Goal: Task Accomplishment & Management: Manage account settings

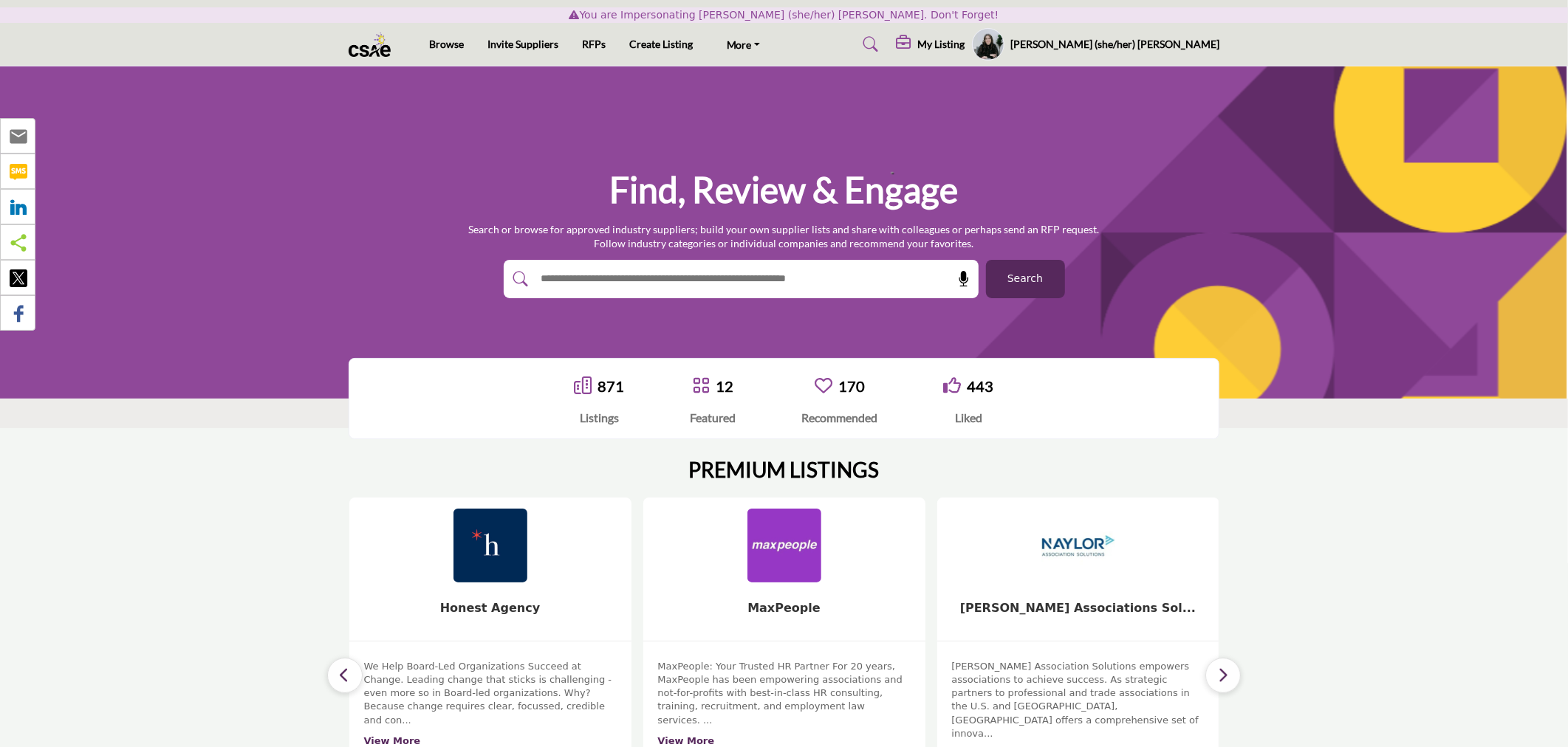
click at [965, 48] on h5 "My Listing" at bounding box center [941, 44] width 48 height 14
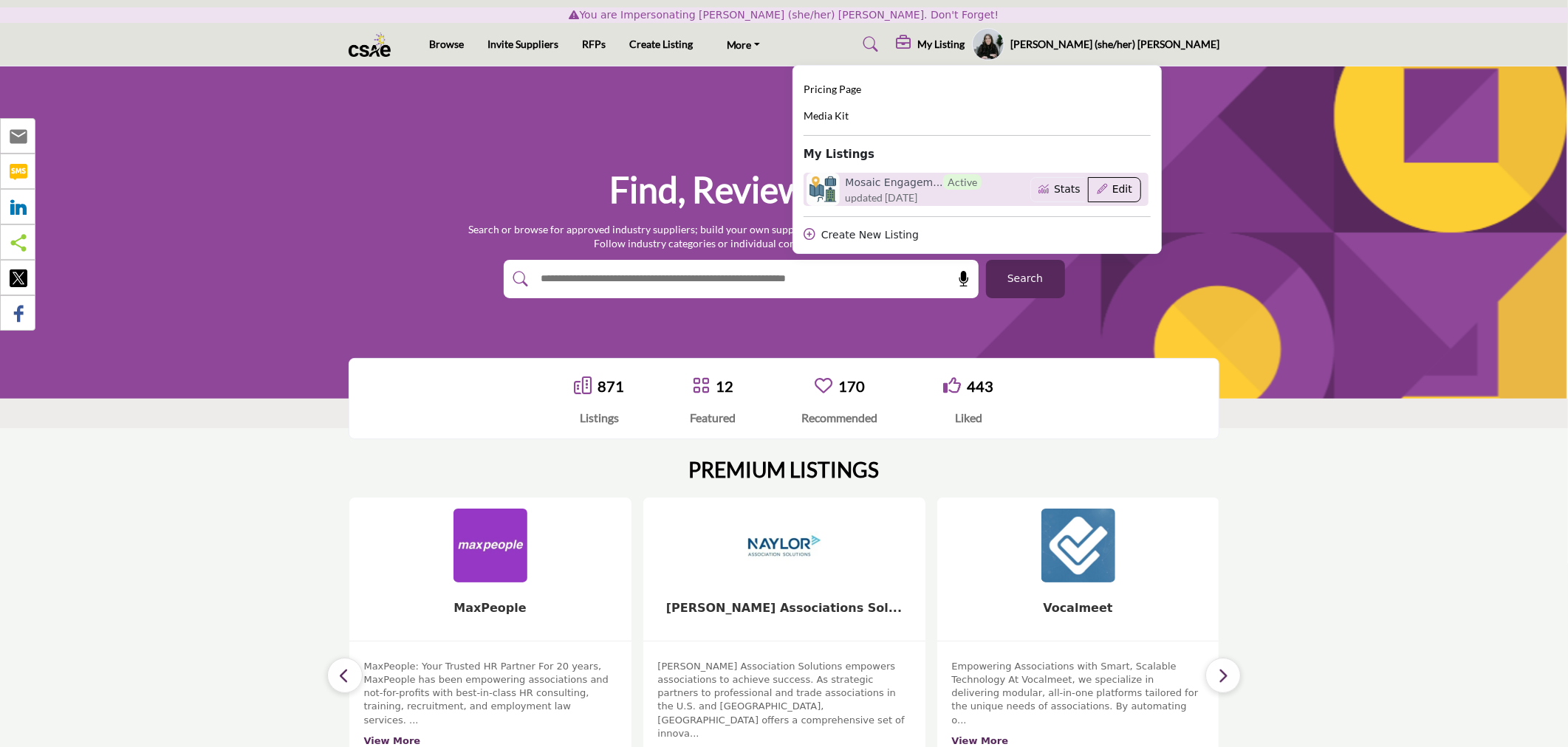
click at [1140, 192] on button "Edit" at bounding box center [1114, 189] width 52 height 25
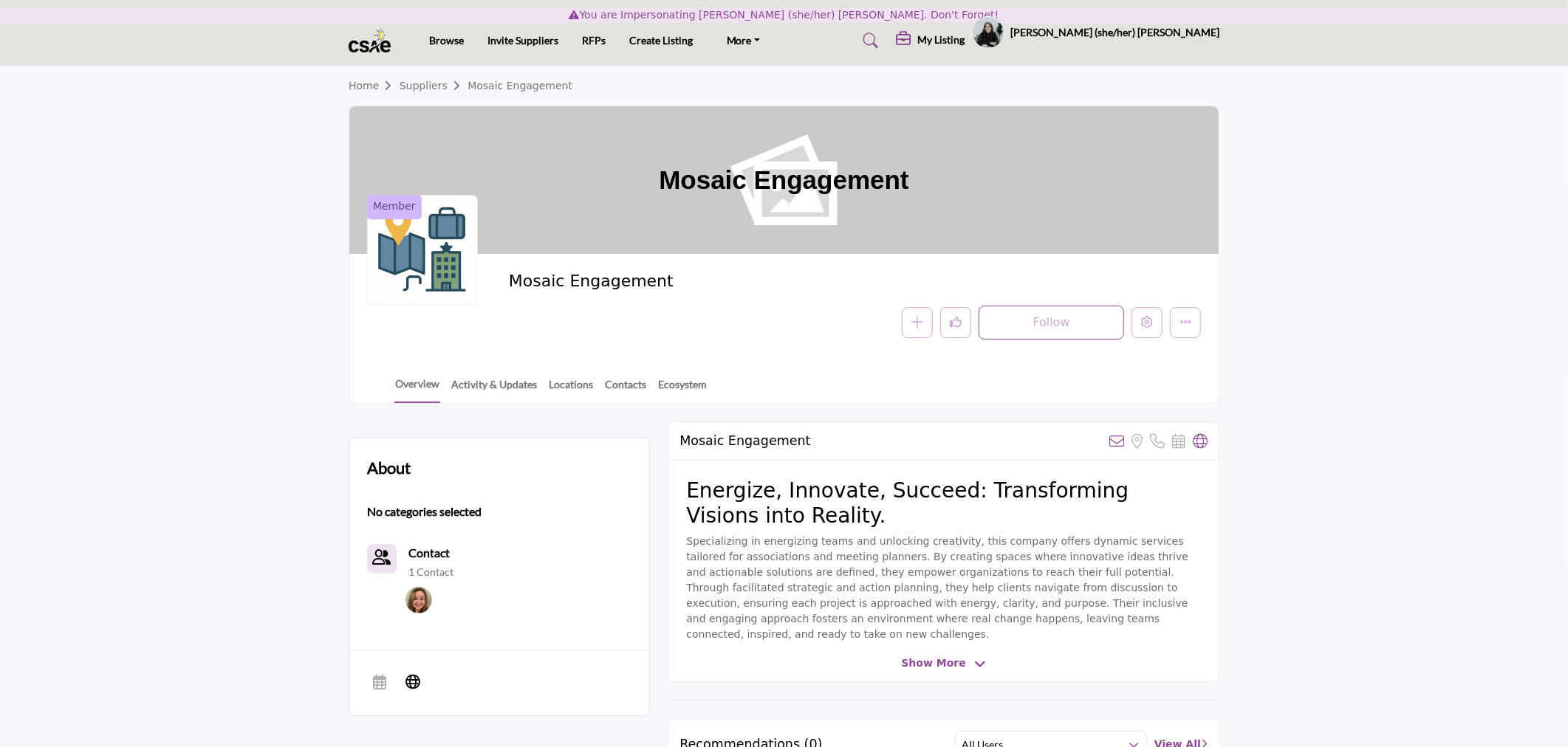
click at [0, 0] on div at bounding box center [0, 0] width 0 height 0
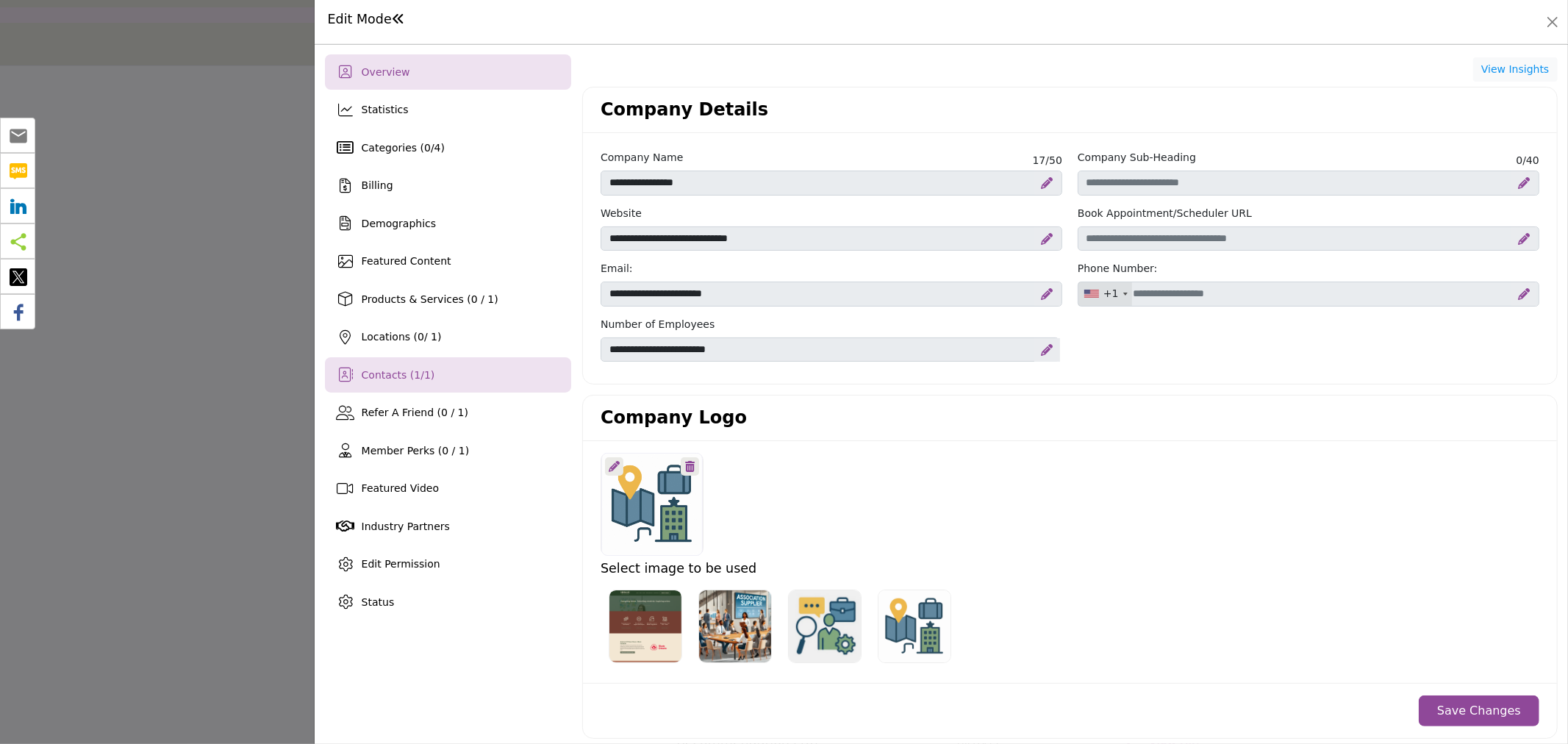
click at [424, 369] on span "1" at bounding box center [427, 374] width 6 height 12
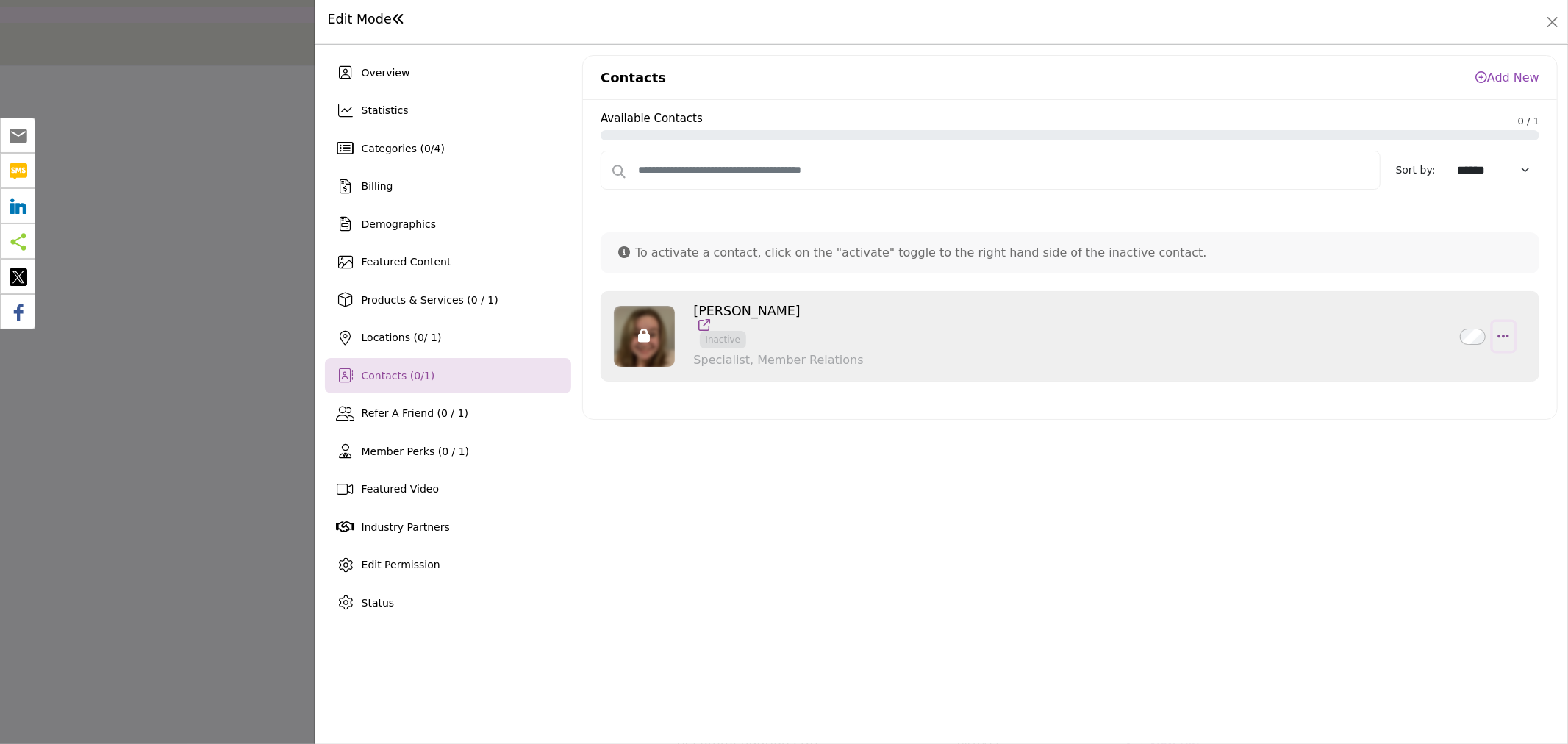
click at [1495, 338] on button "button" at bounding box center [1504, 337] width 22 height 30
click at [1406, 399] on link "Delete" at bounding box center [1437, 406] width 143 height 26
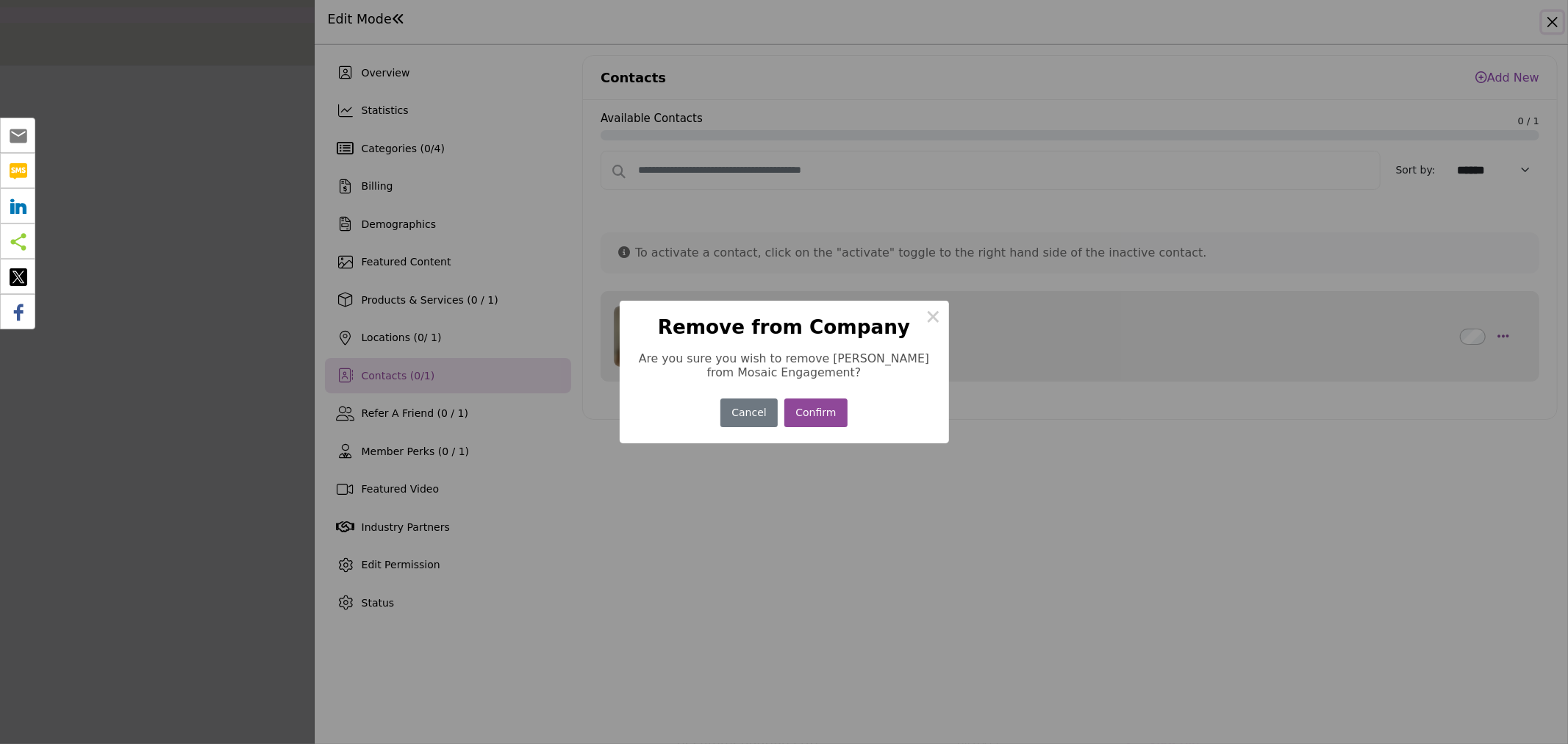
click at [826, 422] on button "Confirm" at bounding box center [816, 413] width 63 height 29
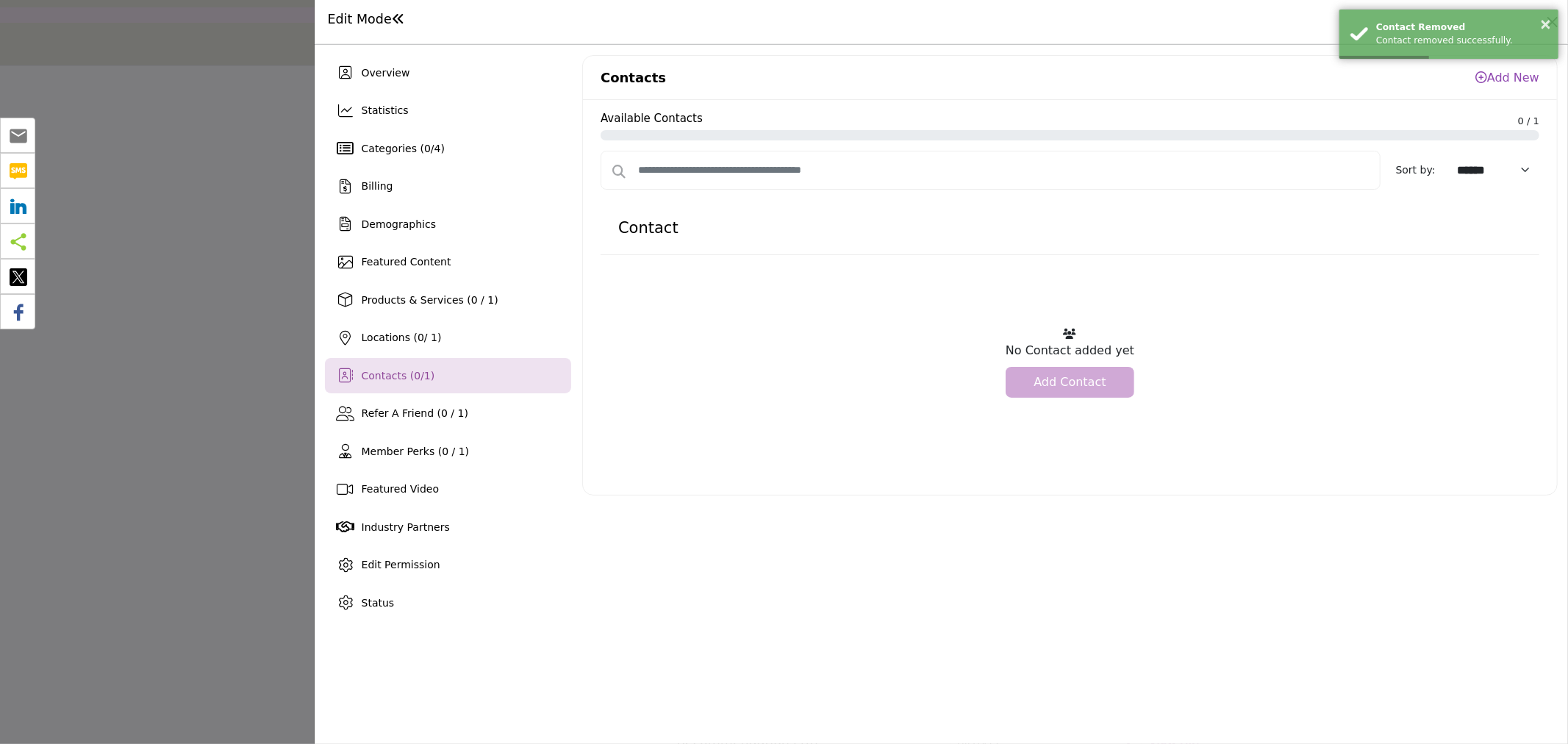
click at [1069, 386] on link "Add Contact" at bounding box center [1070, 382] width 128 height 31
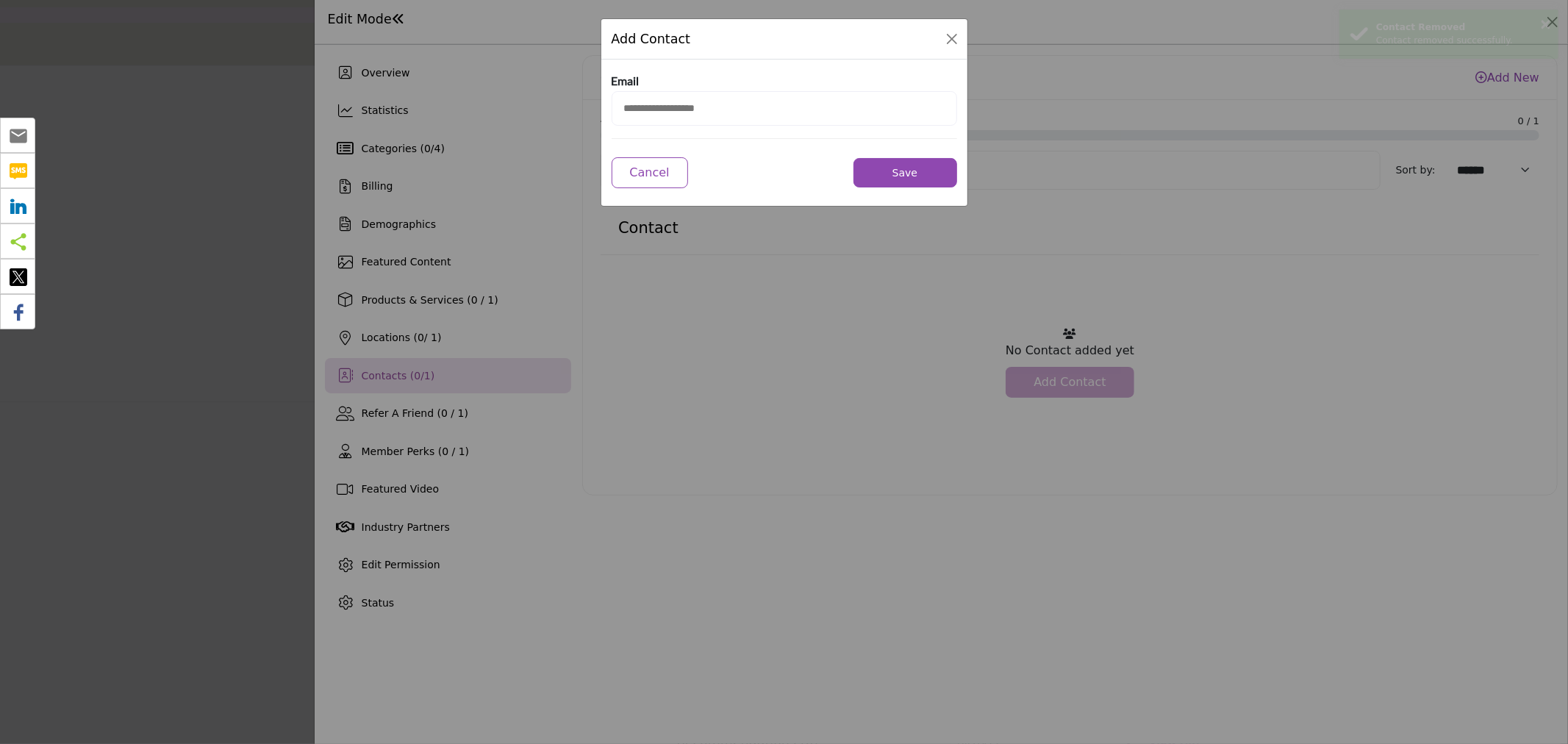
drag, startPoint x: 674, startPoint y: 106, endPoint x: 564, endPoint y: 2, distance: 151.4
click at [674, 106] on input "email" at bounding box center [784, 108] width 346 height 34
paste input "**********"
type input "**********"
click at [880, 168] on button "Save" at bounding box center [905, 172] width 103 height 30
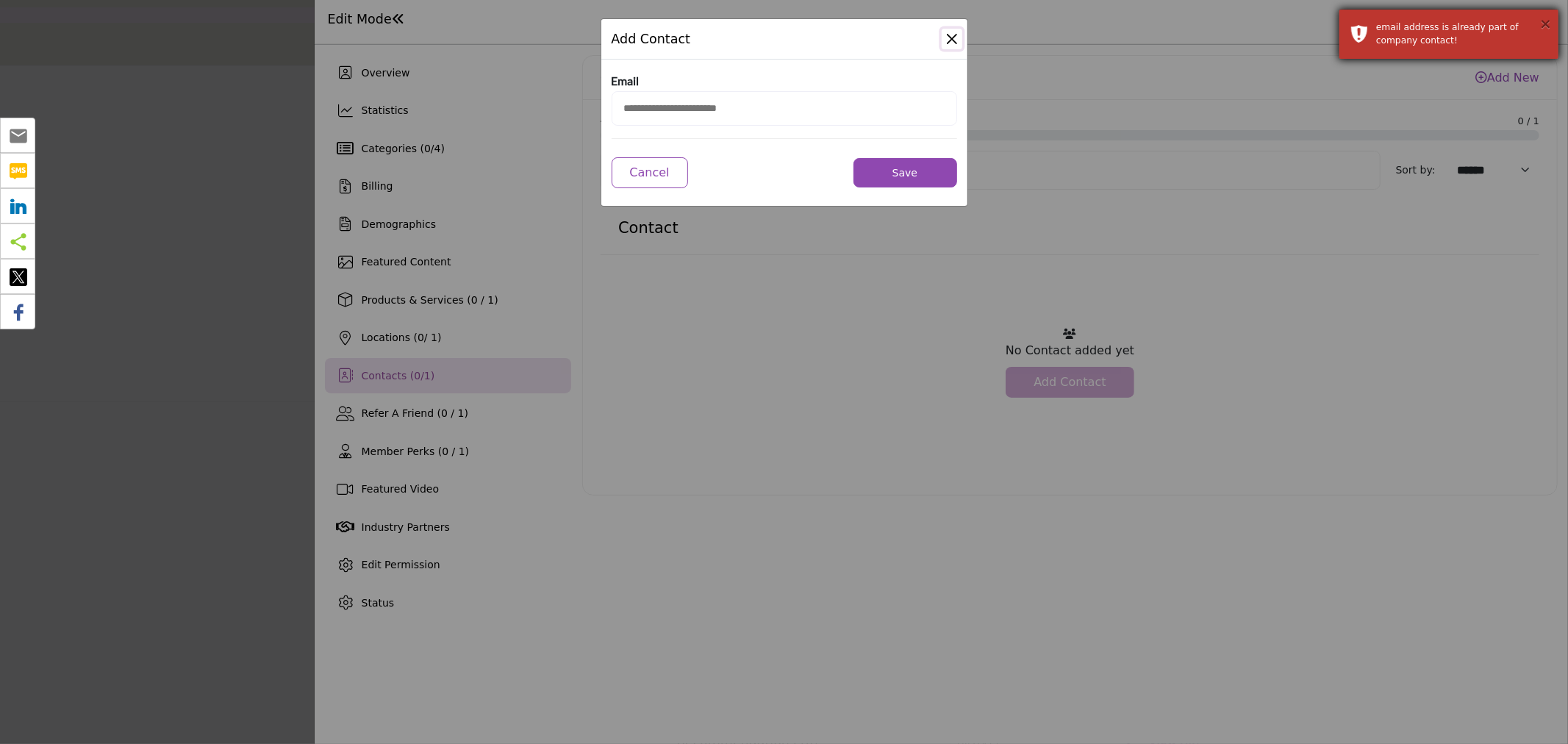
click at [1544, 16] on button "×" at bounding box center [1546, 23] width 13 height 14
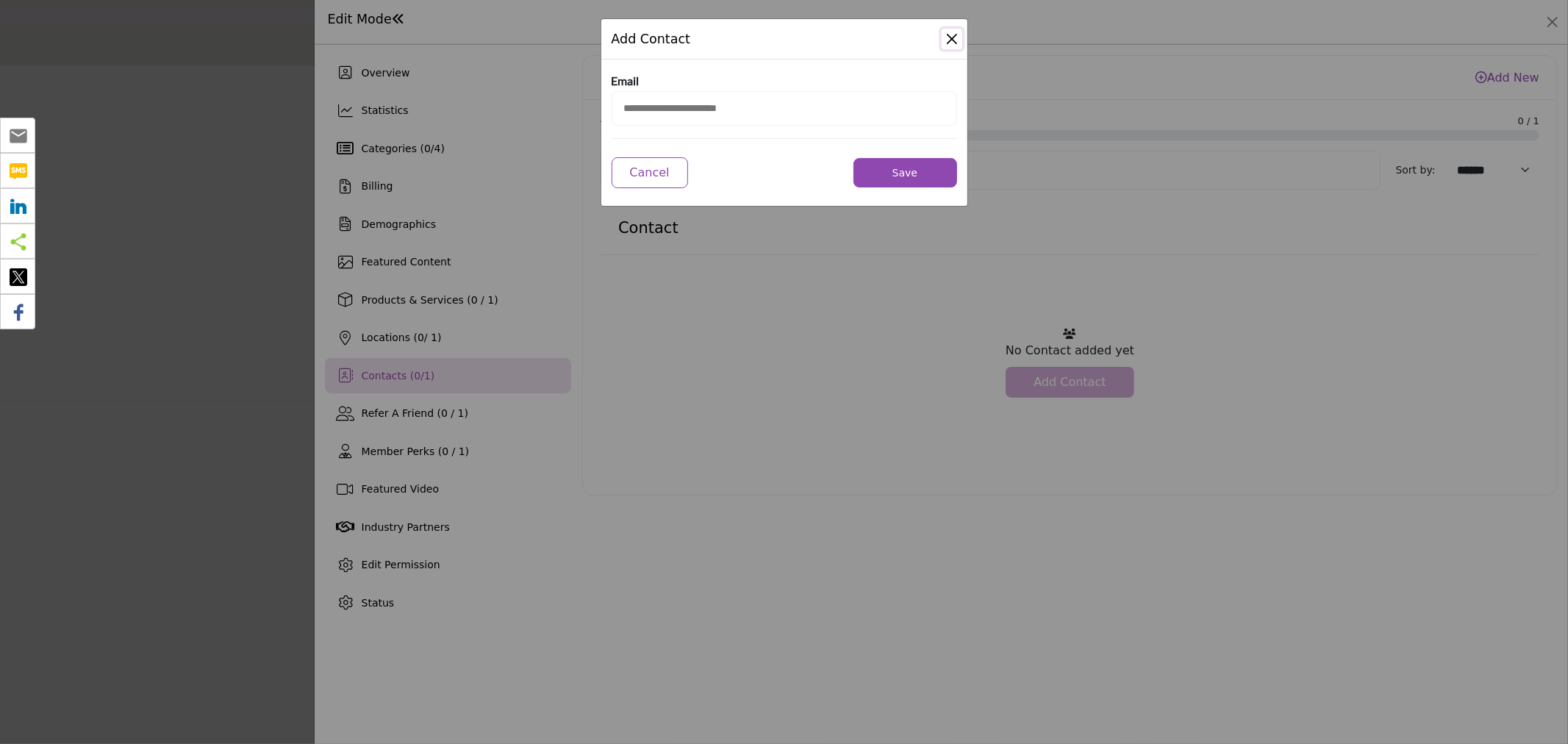
click at [949, 34] on button "Close Modal" at bounding box center [952, 39] width 21 height 21
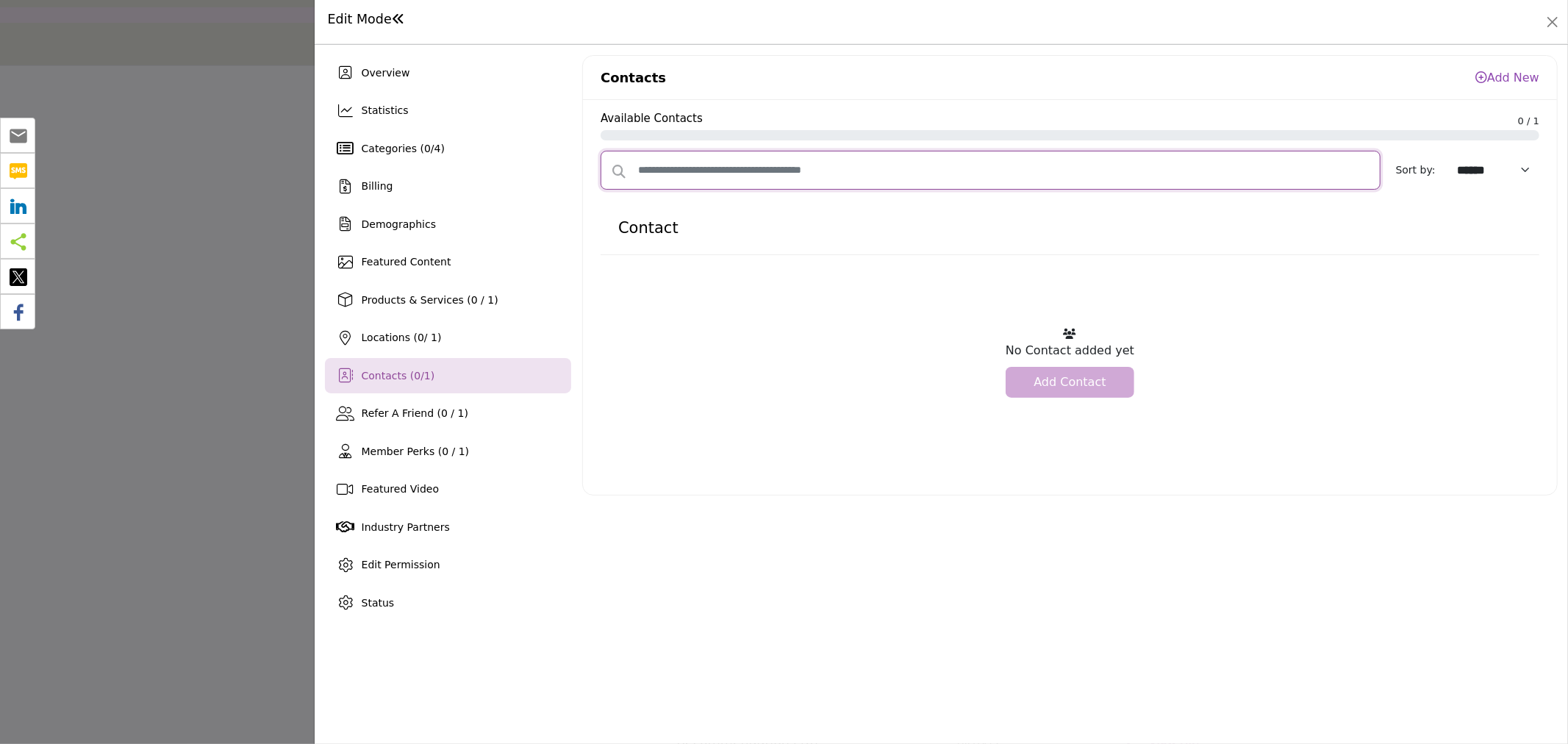
click at [883, 180] on input "text" at bounding box center [990, 170] width 780 height 39
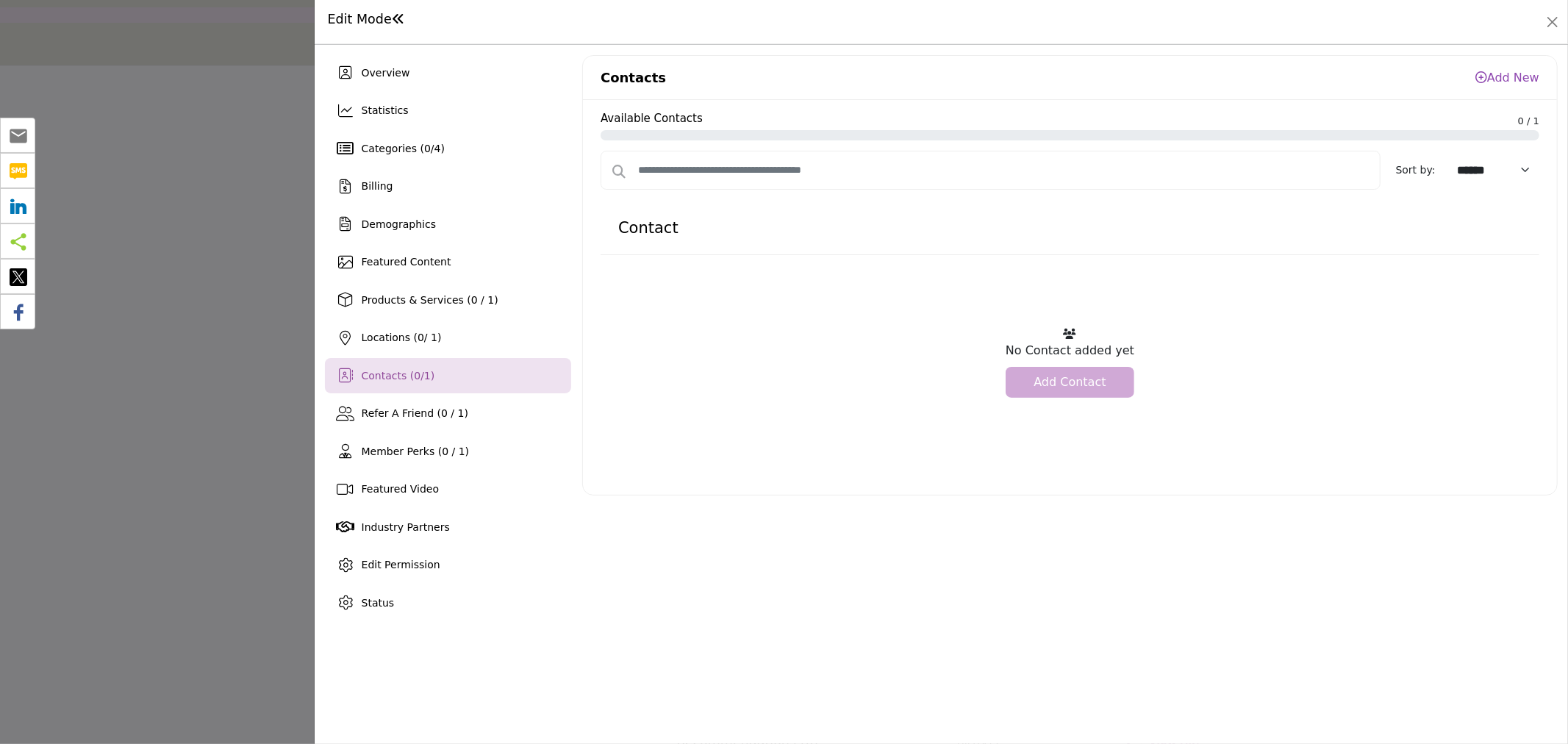
click at [1501, 72] on link "Add New" at bounding box center [1508, 77] width 64 height 14
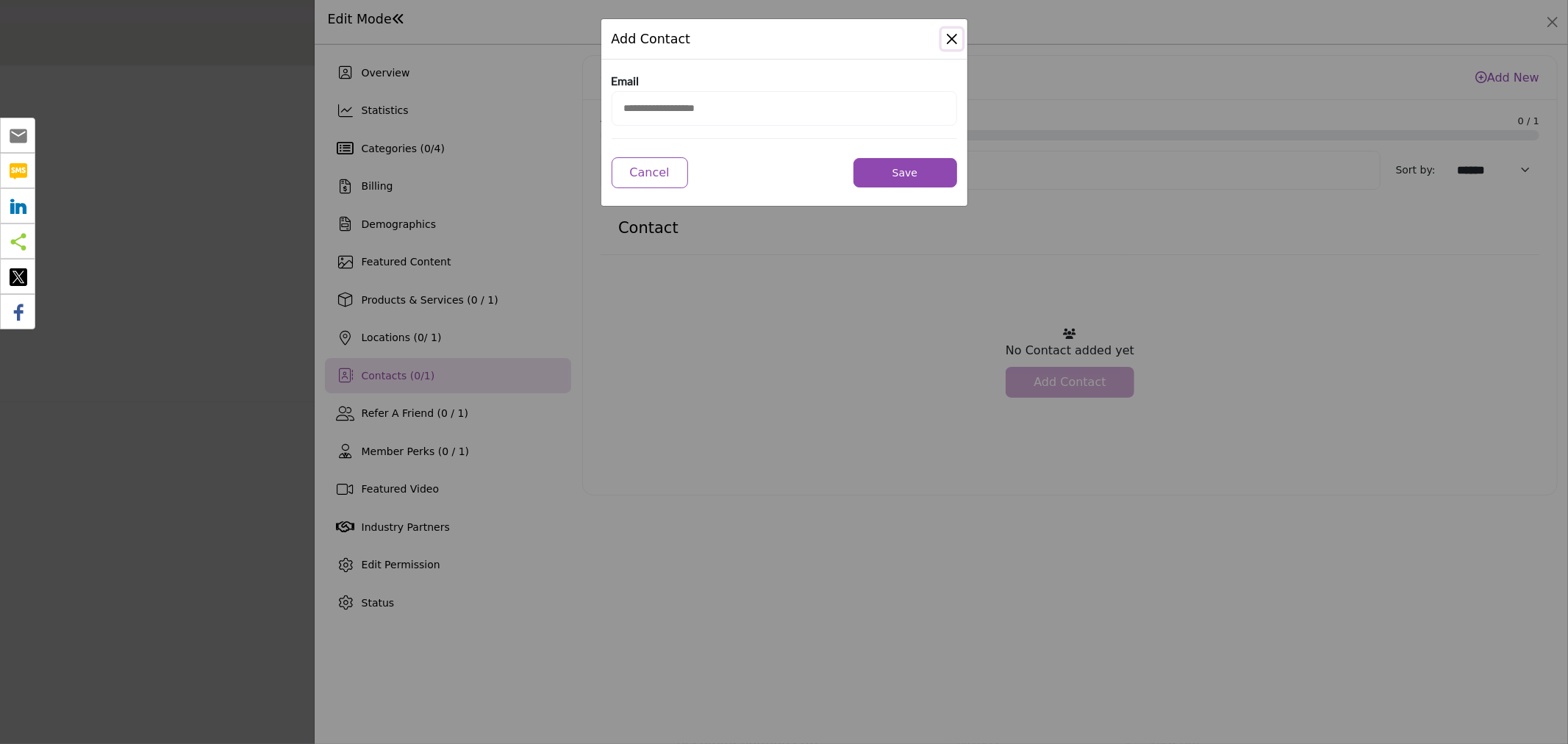
click at [952, 32] on button "Close Modal" at bounding box center [952, 39] width 21 height 21
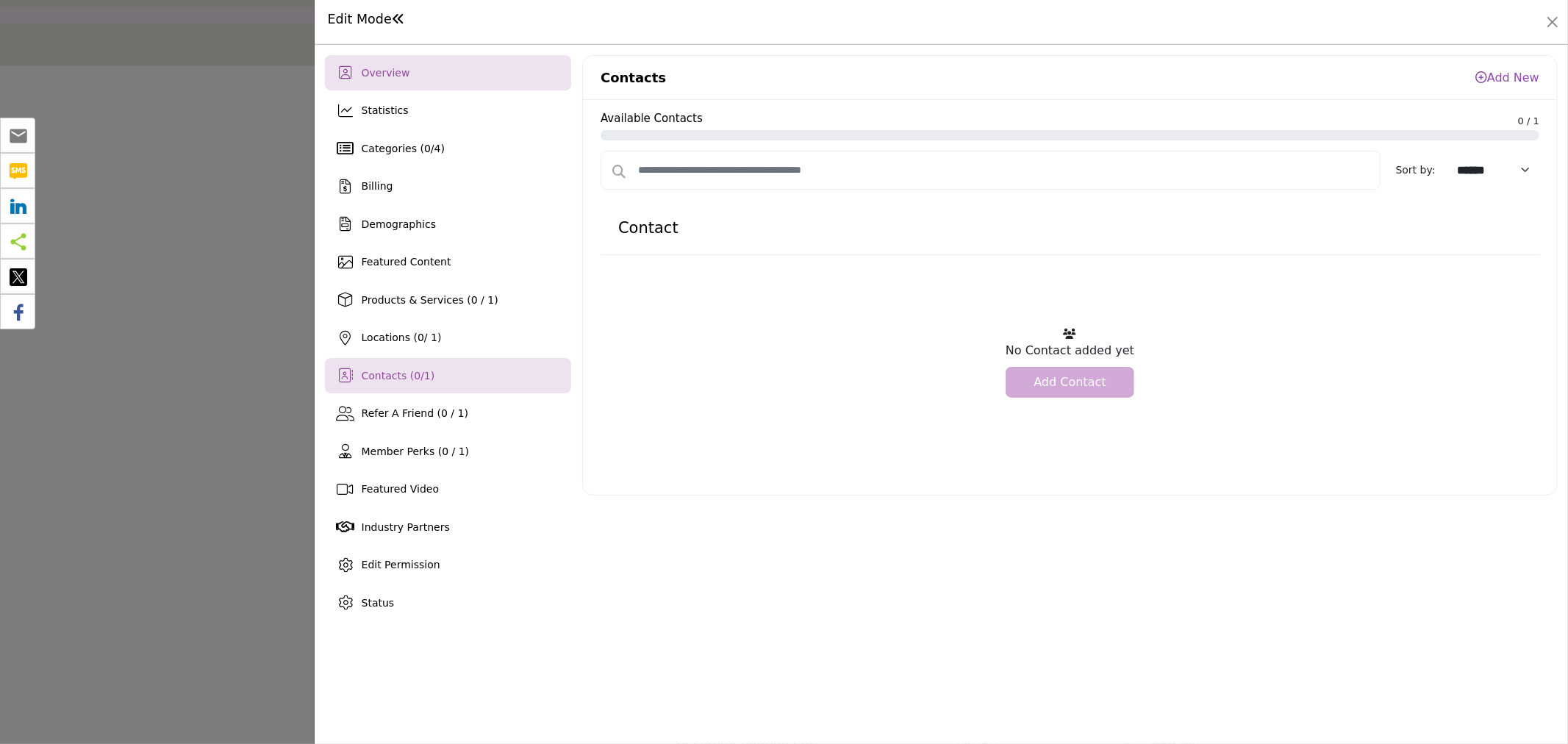
click at [408, 79] on div "Overview" at bounding box center [447, 73] width 246 height 35
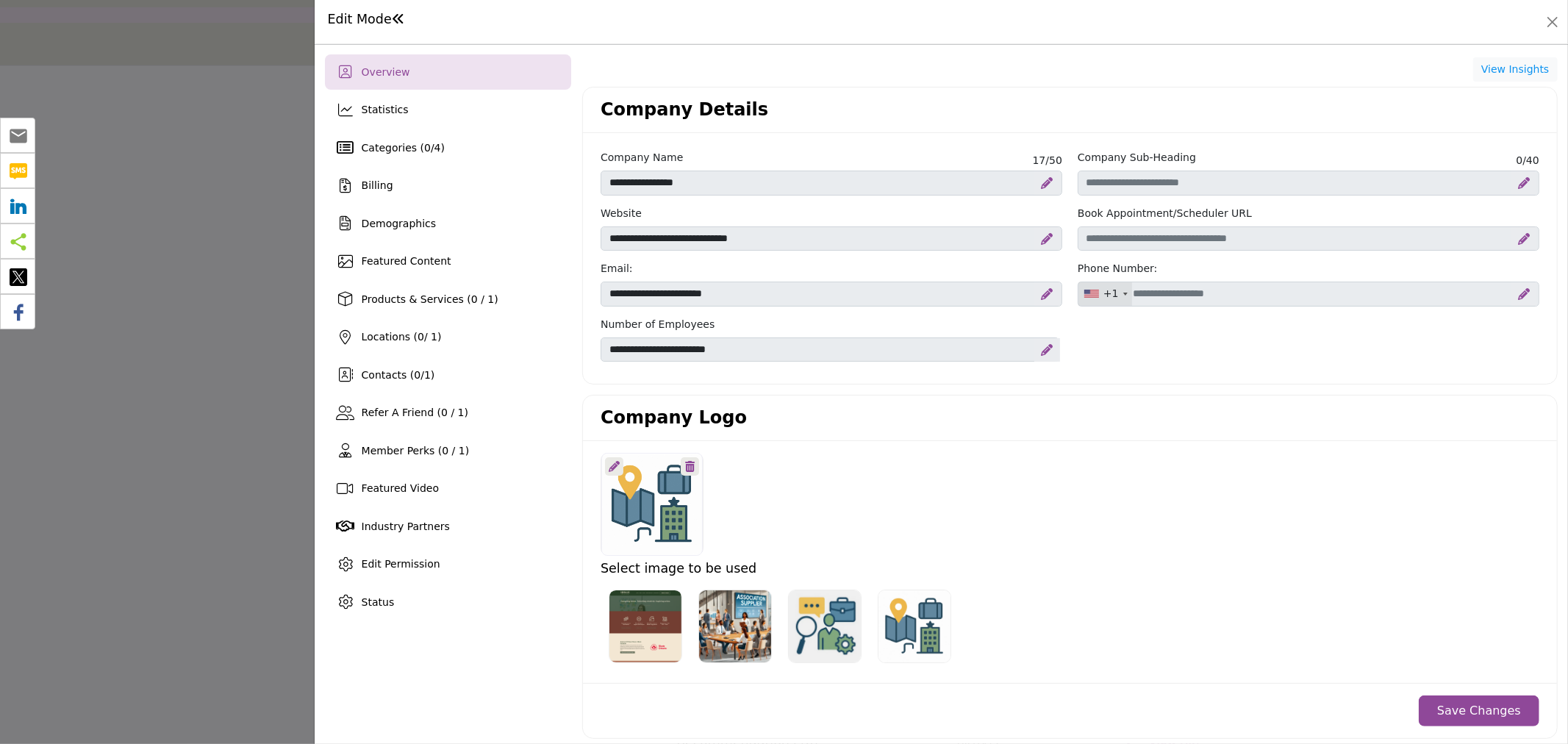
click at [412, 75] on div "Overview" at bounding box center [447, 72] width 246 height 35
click at [444, 381] on div "Contacts ( 0 / 1 )" at bounding box center [447, 375] width 246 height 35
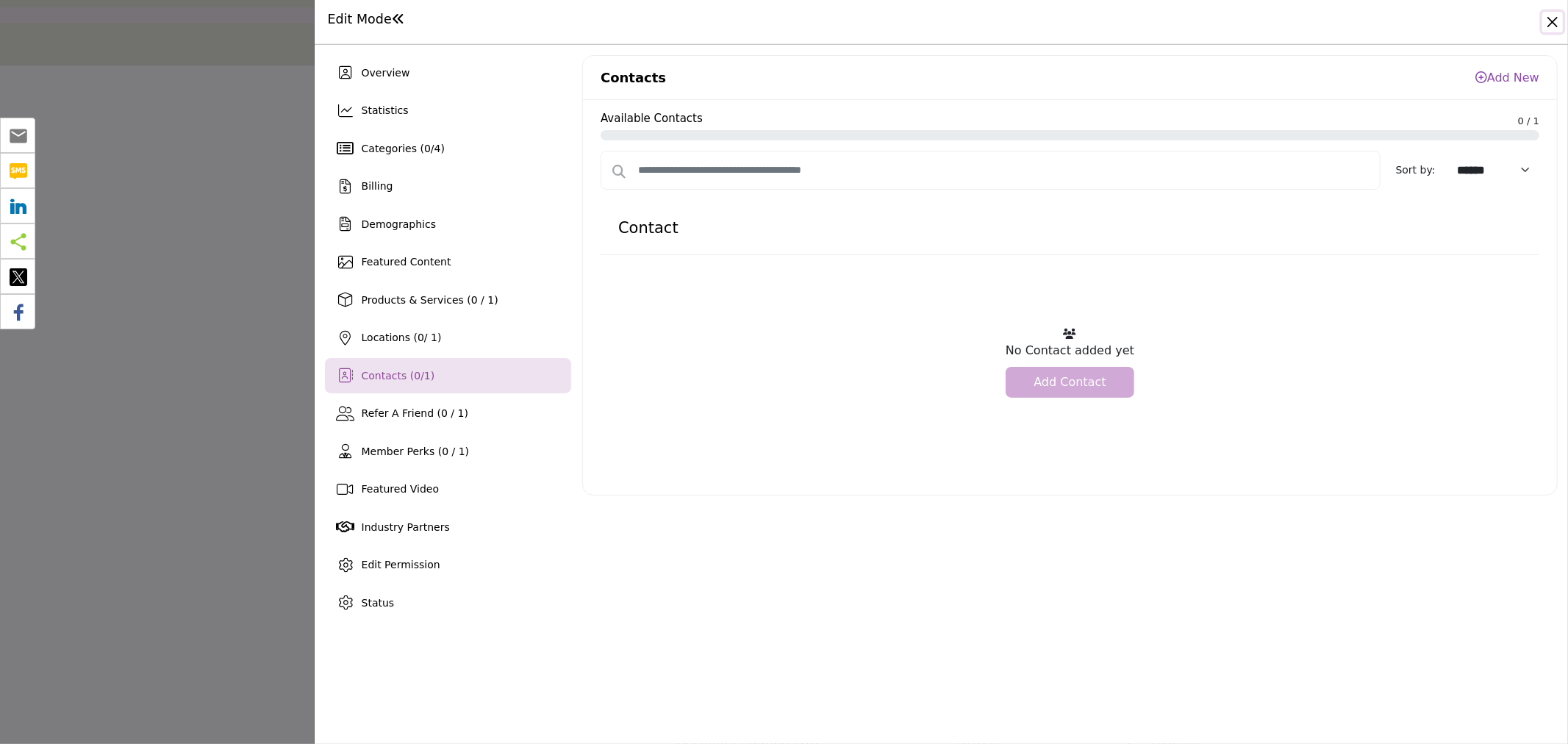
click at [1551, 20] on button "Close" at bounding box center [1553, 22] width 21 height 21
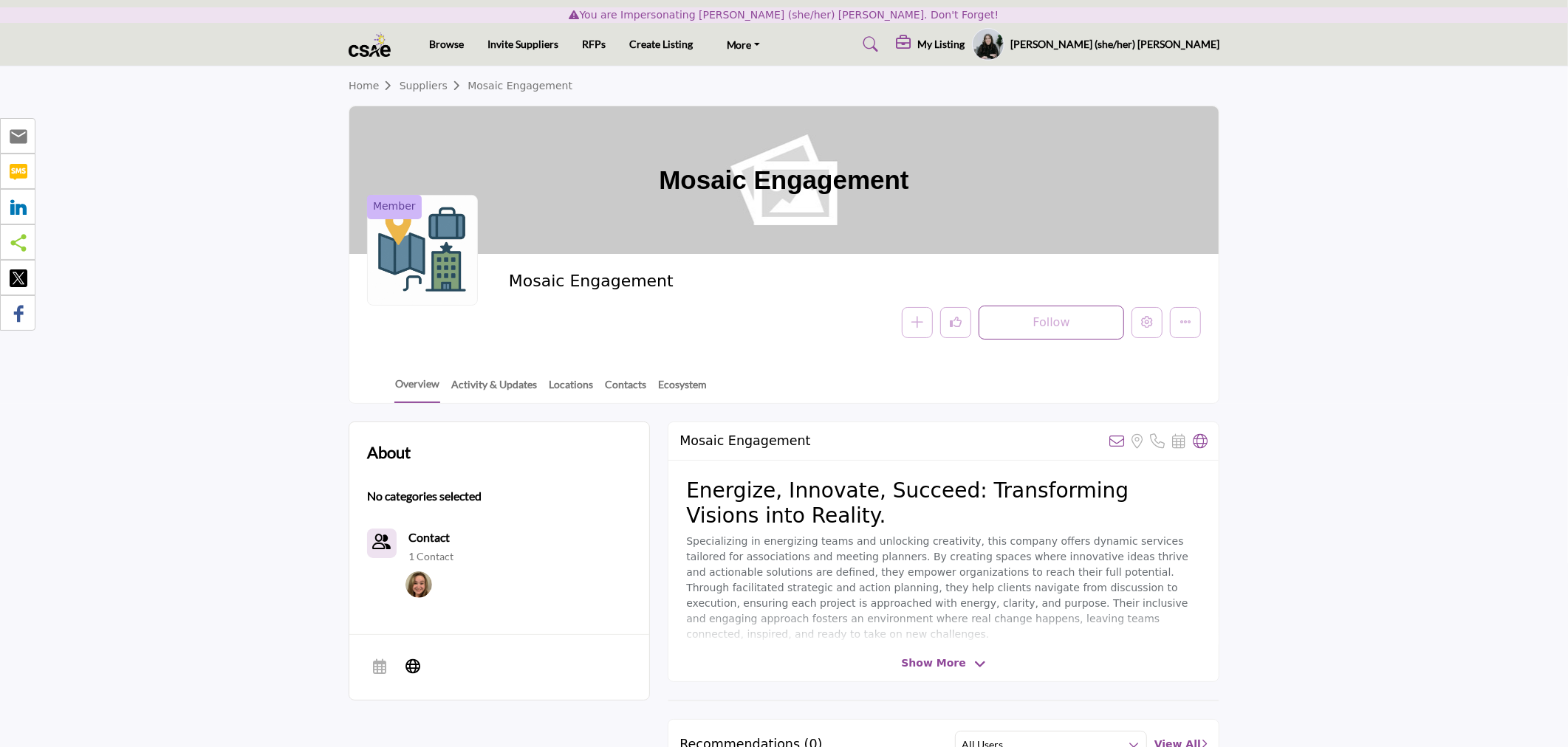
drag, startPoint x: 670, startPoint y: 278, endPoint x: 512, endPoint y: 275, distance: 158.0
click at [512, 275] on h2 "Mosaic Engagement" at bounding box center [712, 281] width 406 height 19
copy h2 "Mosaic Engagement"
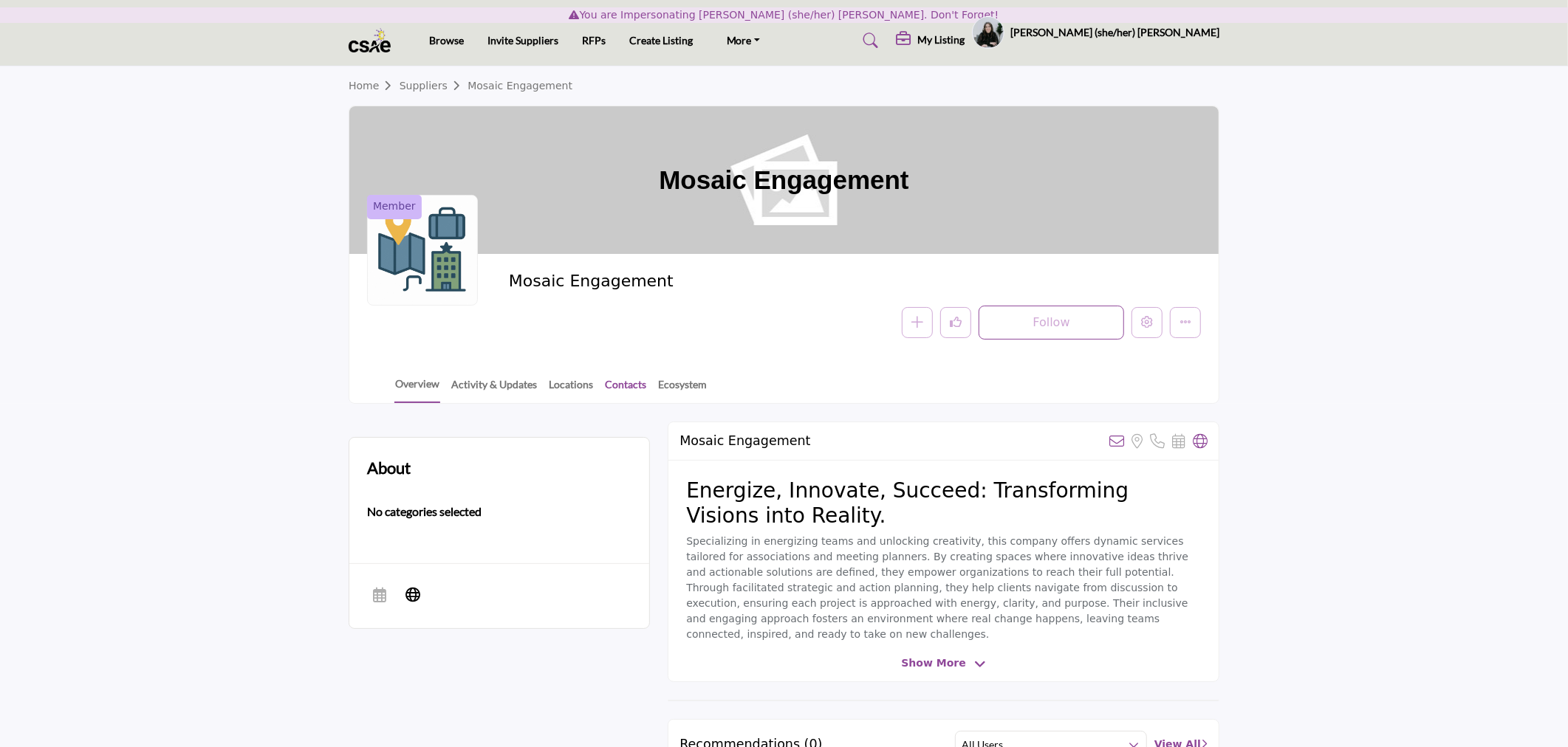
click at [623, 388] on link "Contacts" at bounding box center [625, 390] width 43 height 26
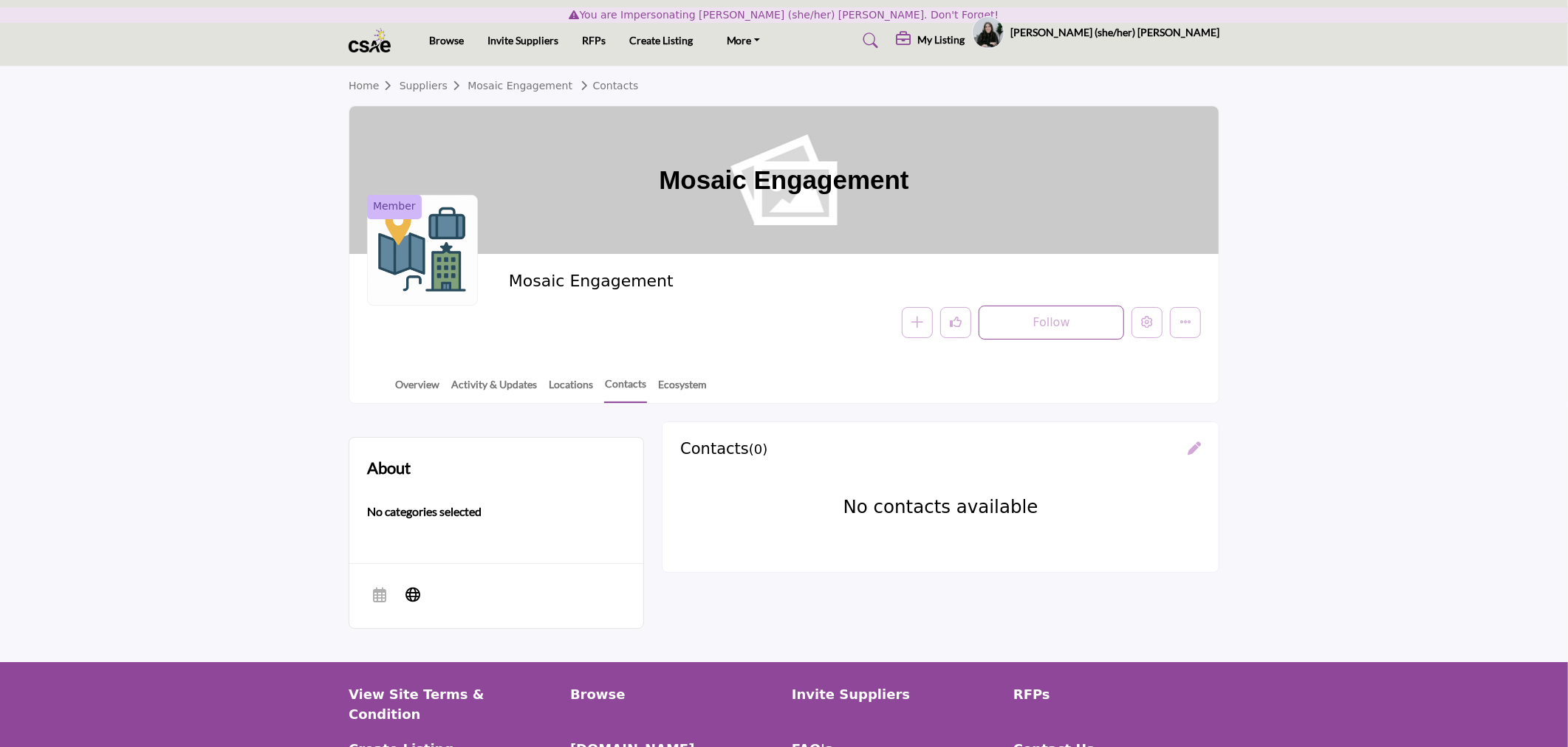
click at [0, 0] on div at bounding box center [0, 0] width 0 height 0
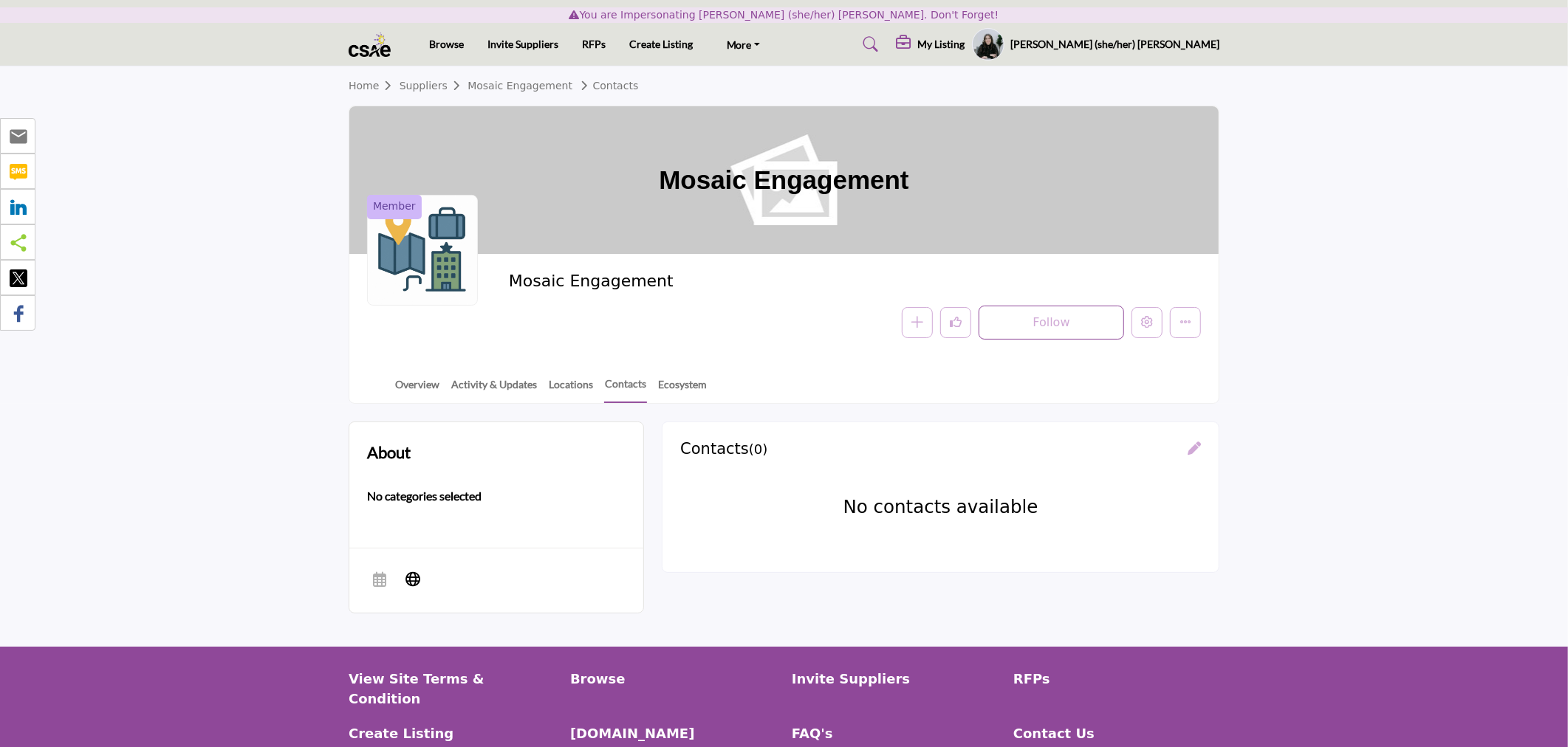
click at [1192, 445] on icon at bounding box center [1194, 448] width 14 height 14
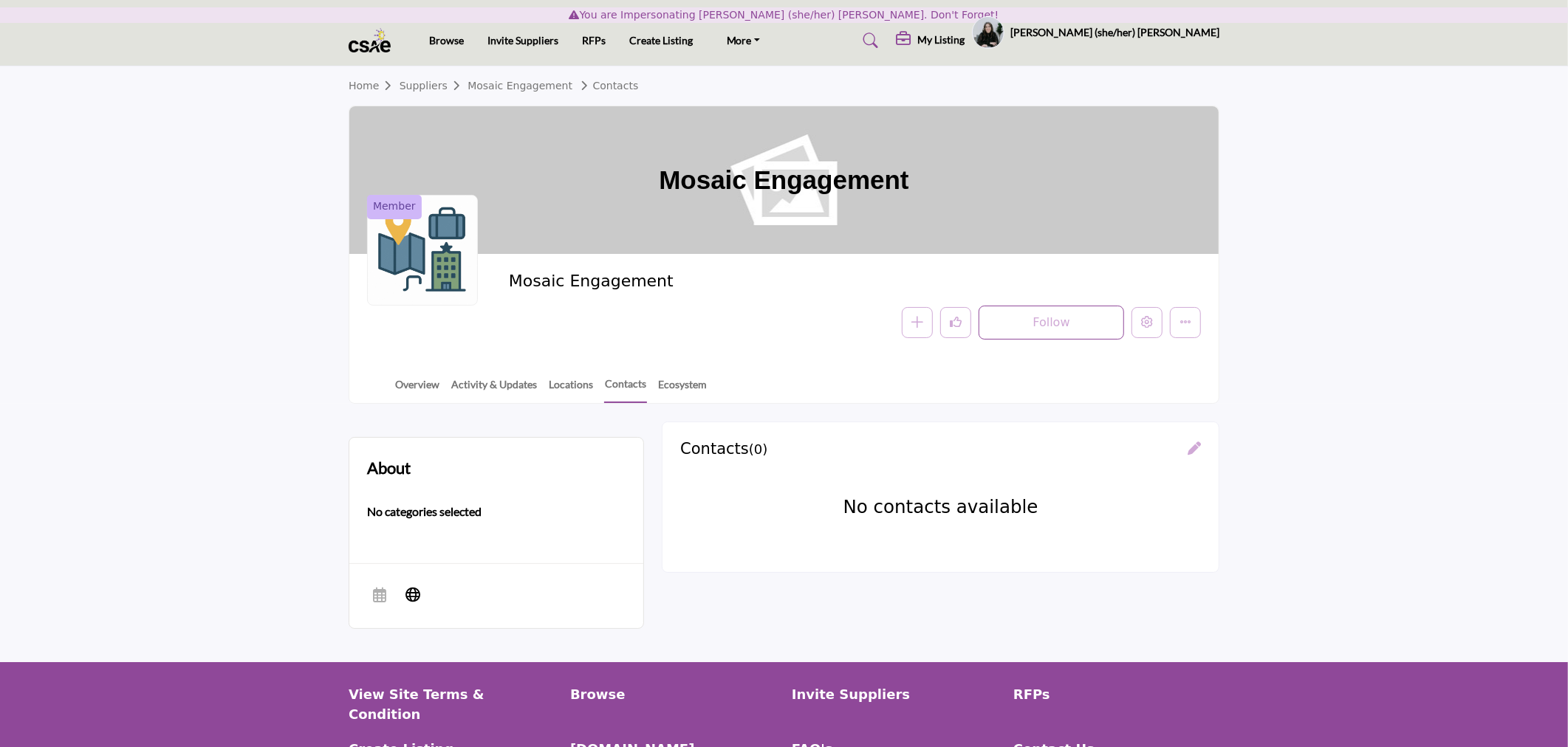
click at [0, 0] on div at bounding box center [0, 0] width 0 height 0
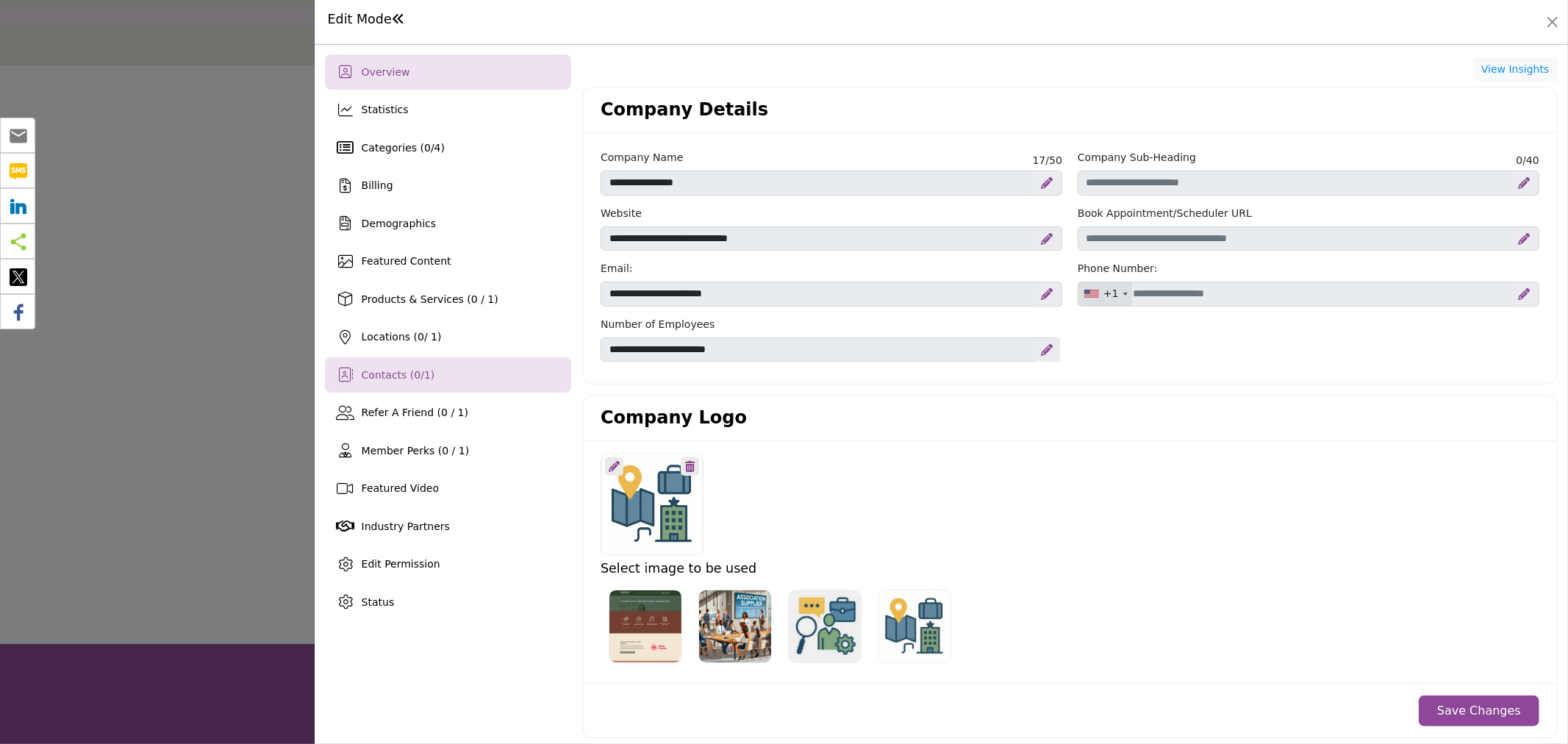
click at [401, 375] on span "Contacts ( 0 / 1 )" at bounding box center [398, 374] width 74 height 12
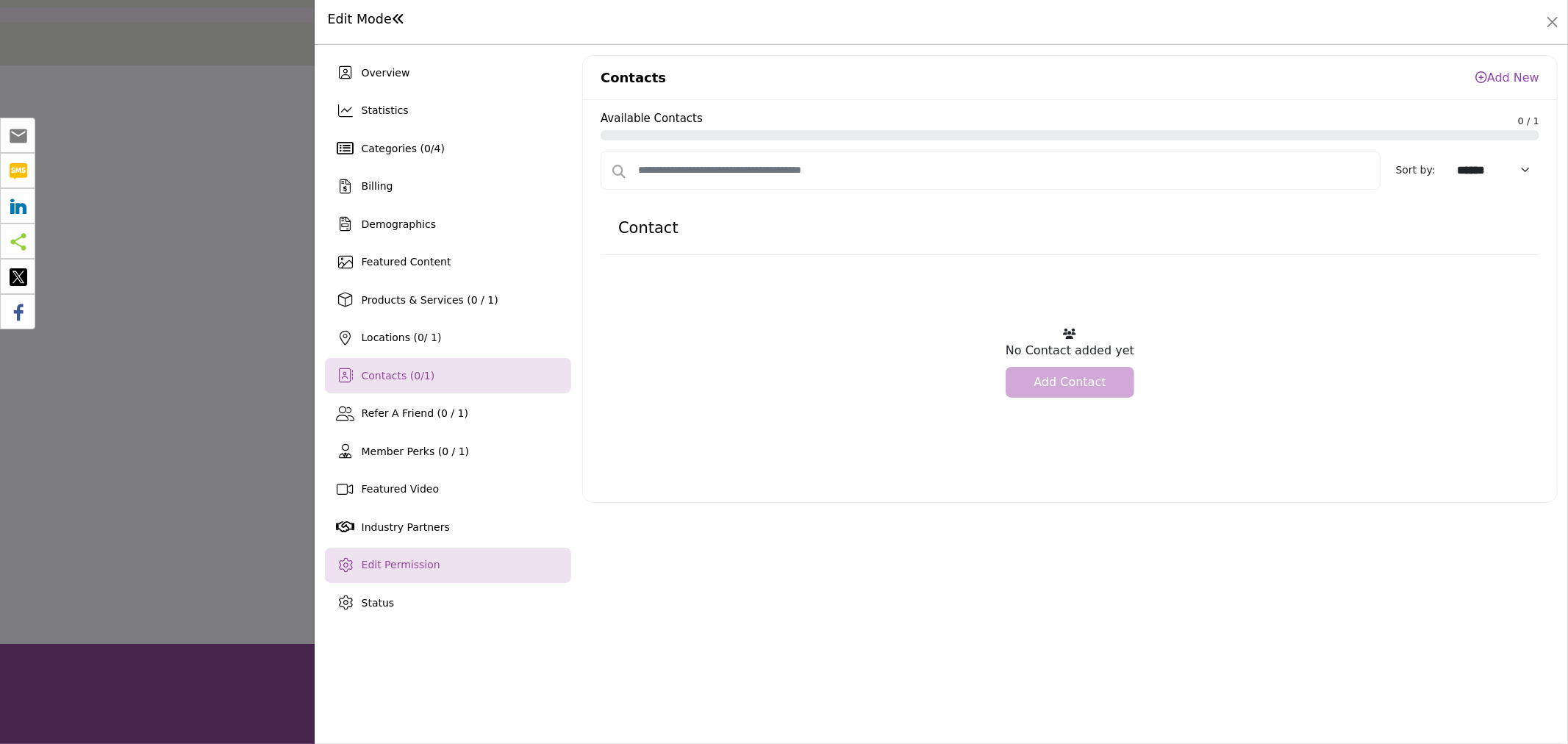
click at [378, 564] on span "Edit Permission" at bounding box center [401, 564] width 79 height 12
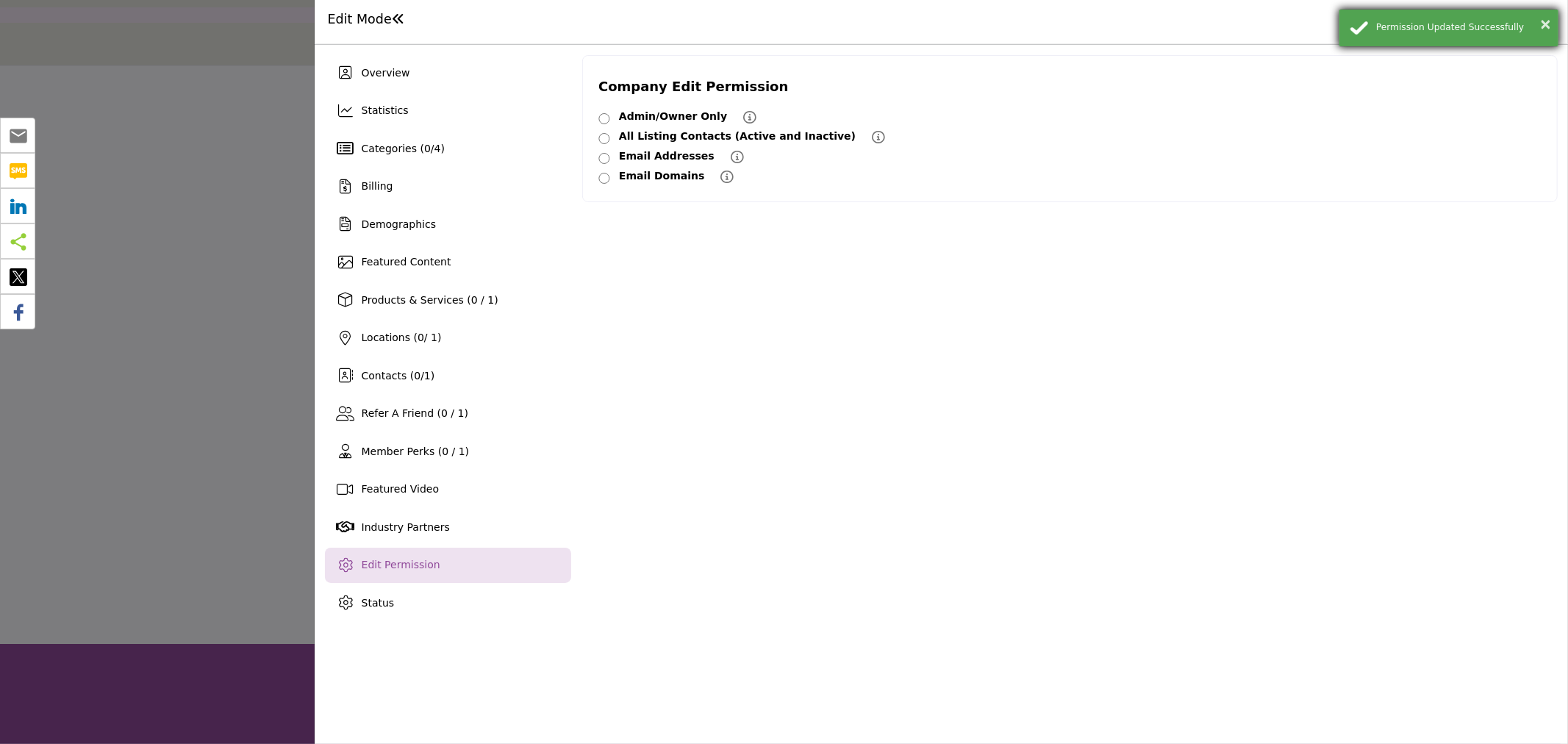
click at [1555, 31] on div "× Permission Updated Successfully" at bounding box center [1449, 28] width 220 height 38
click at [1551, 26] on button "Close" at bounding box center [1553, 22] width 21 height 21
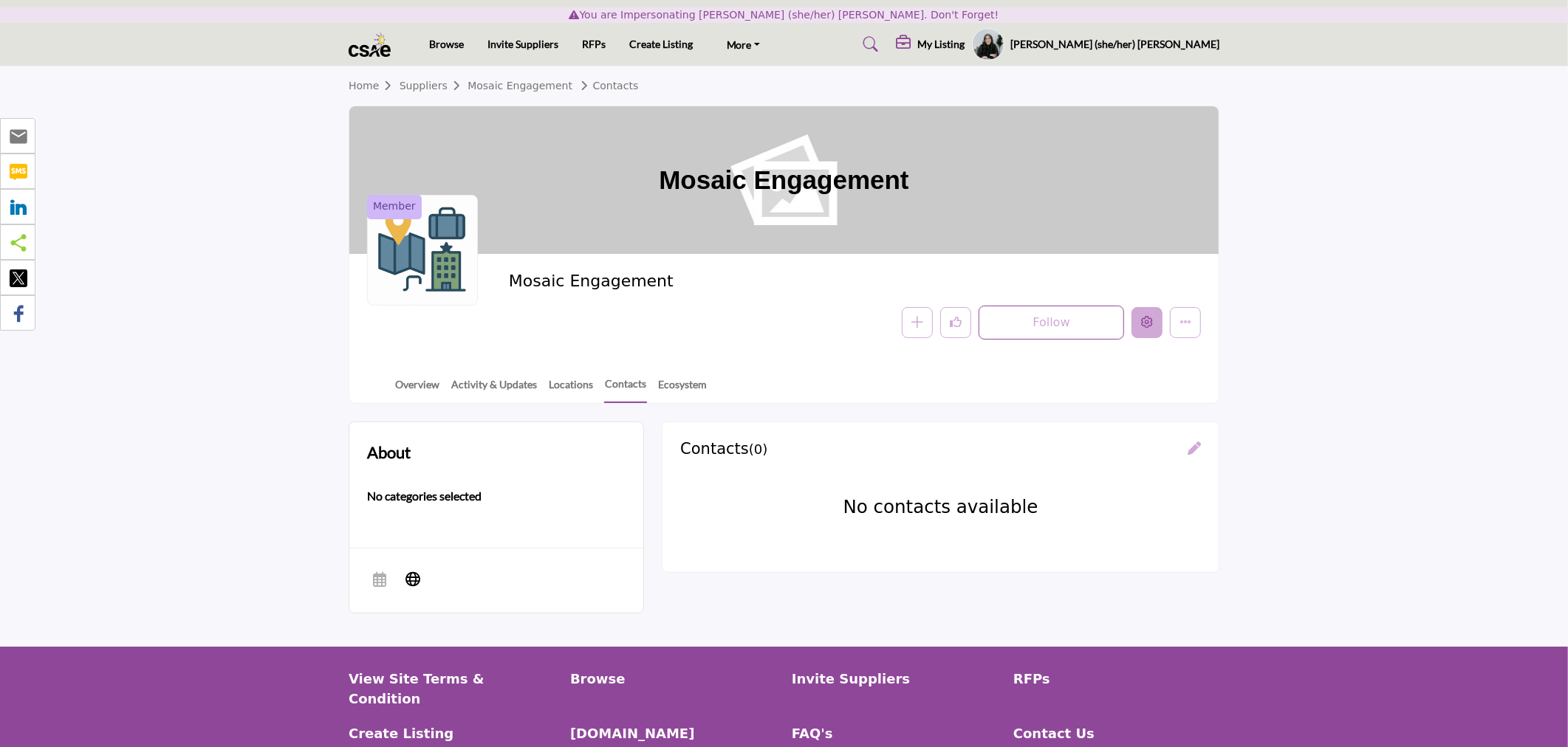
click at [1144, 329] on button "Edit company" at bounding box center [1147, 323] width 31 height 31
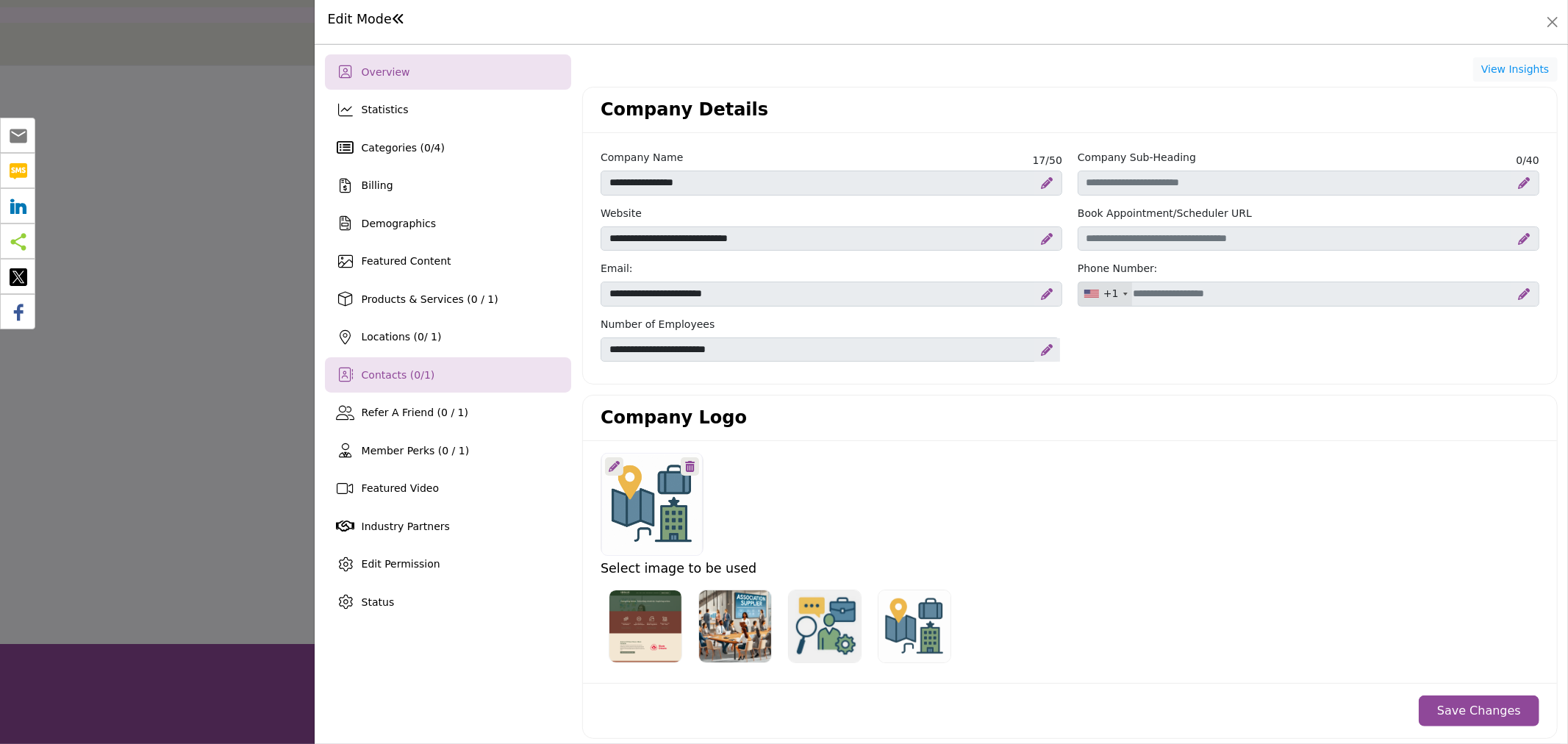
click at [424, 386] on div "Contacts ( 0 / 1 )" at bounding box center [447, 375] width 246 height 35
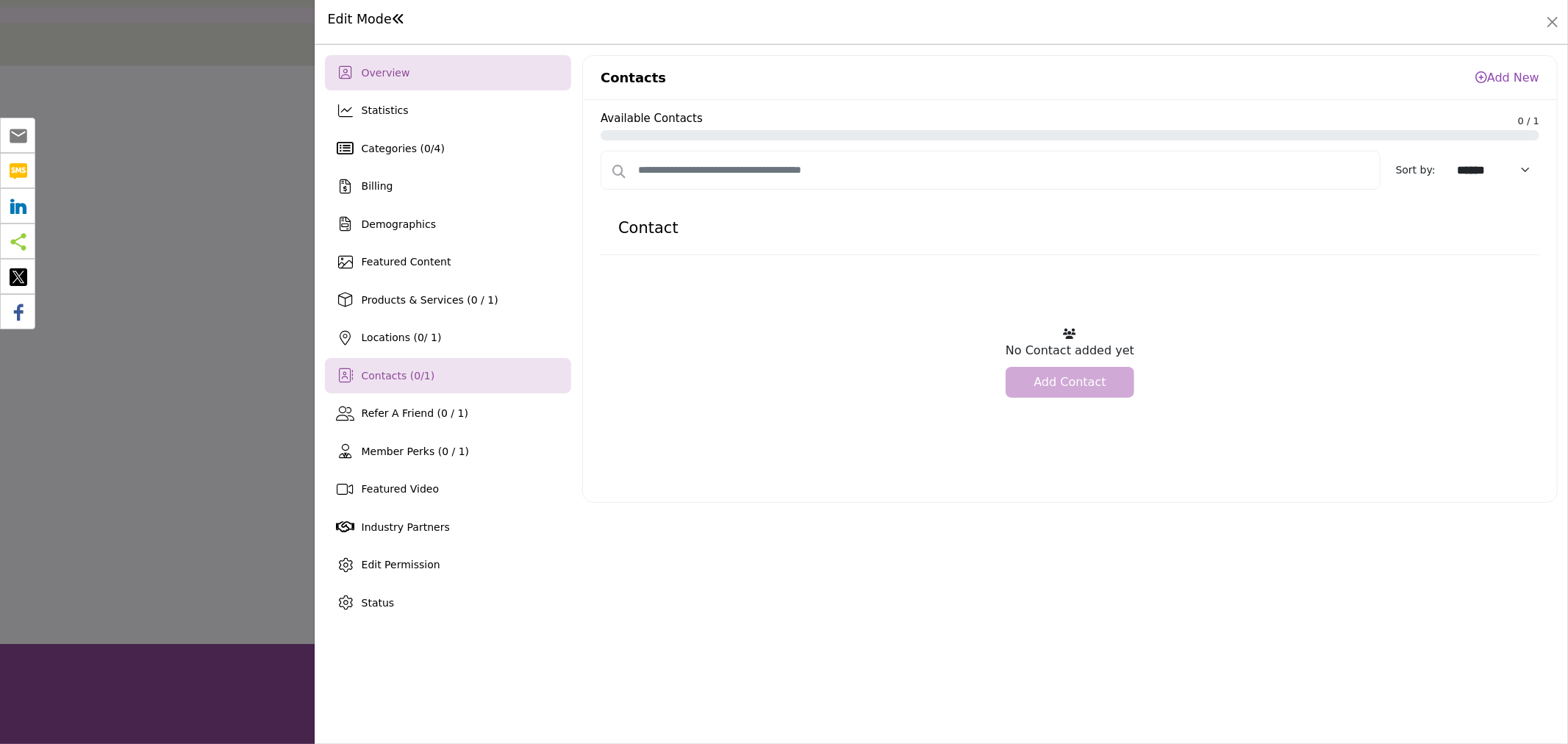
click at [412, 70] on div "Overview" at bounding box center [447, 73] width 246 height 35
click at [1549, 22] on button "Close" at bounding box center [1553, 22] width 21 height 21
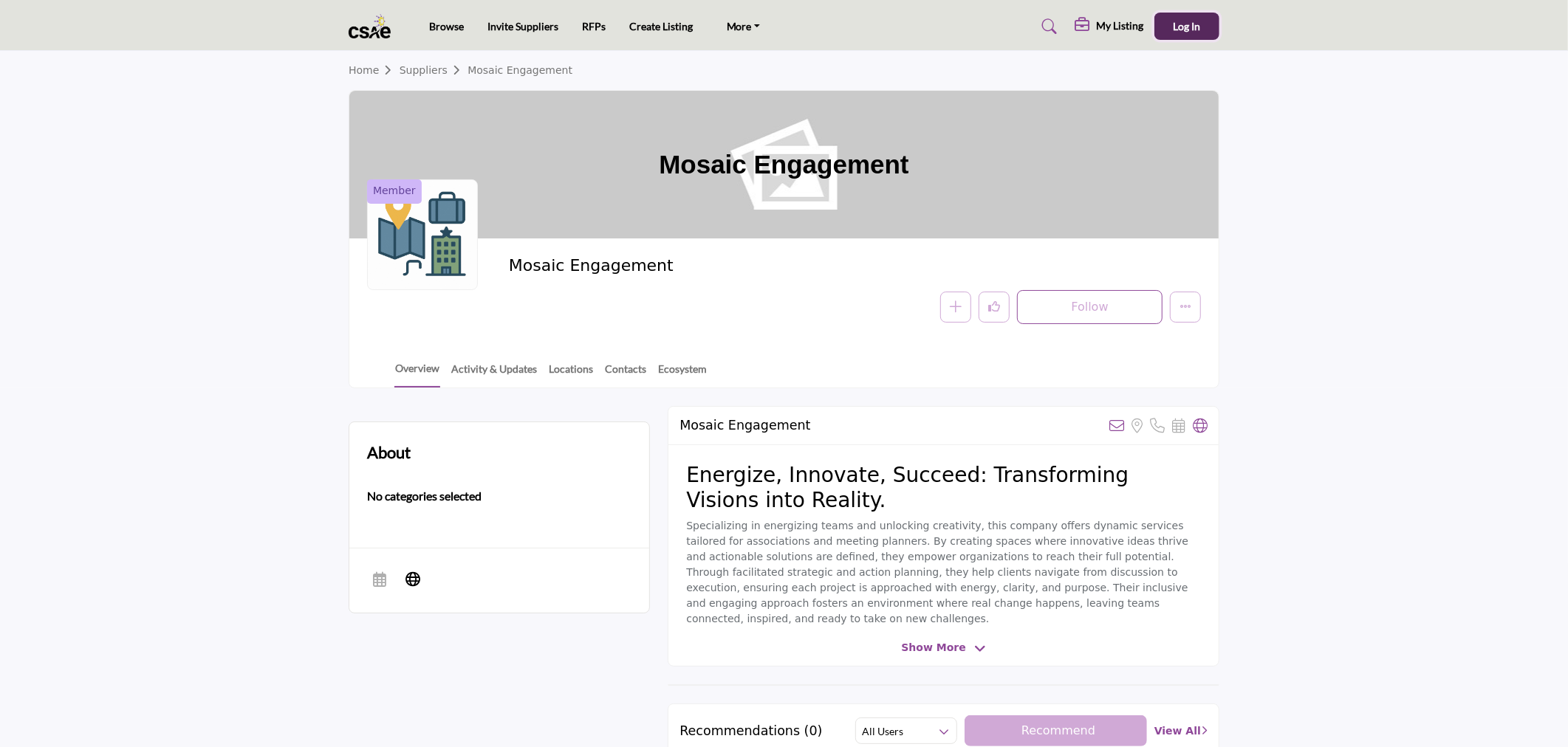
click at [1186, 23] on span "Log In" at bounding box center [1187, 27] width 27 height 13
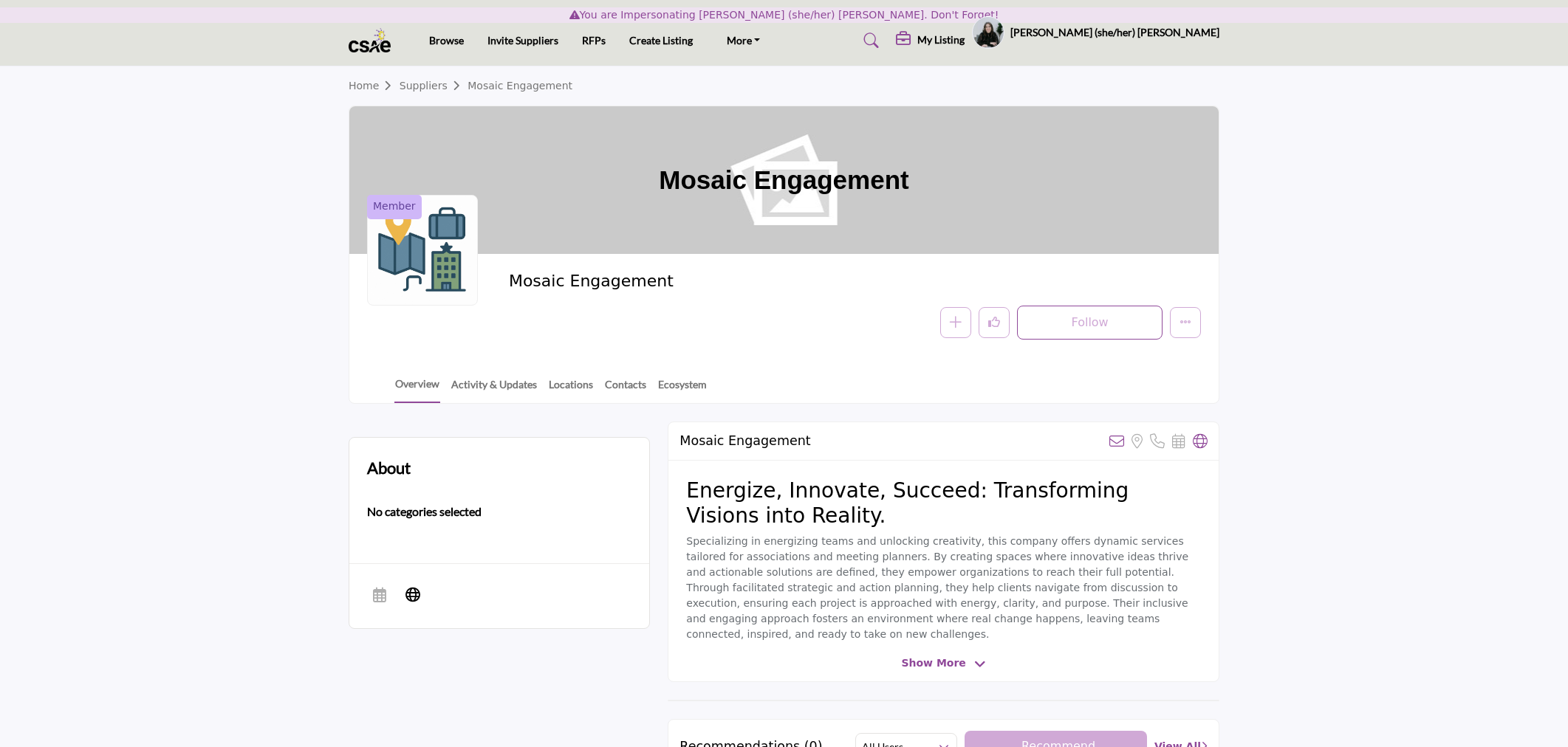
click at [1004, 39] on profile-featured-2cbb7e72-e5f7-45cd-a51e-50bb83abaa08 "Show hide supplier dropdown" at bounding box center [988, 32] width 32 height 32
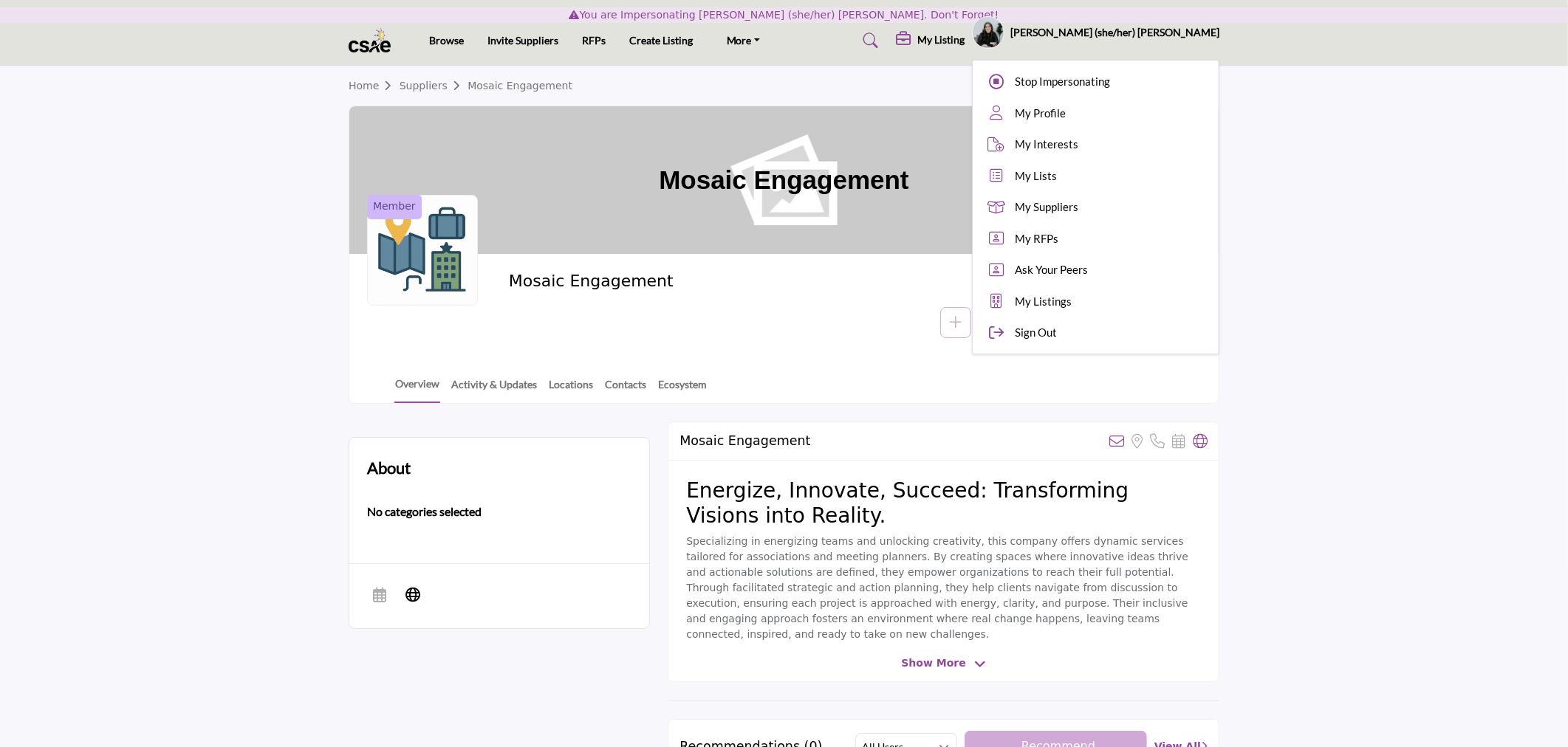
click at [1107, 85] on div "Stop Impersonating" at bounding box center [1095, 81] width 236 height 31
click at [0, 0] on div at bounding box center [0, 0] width 0 height 0
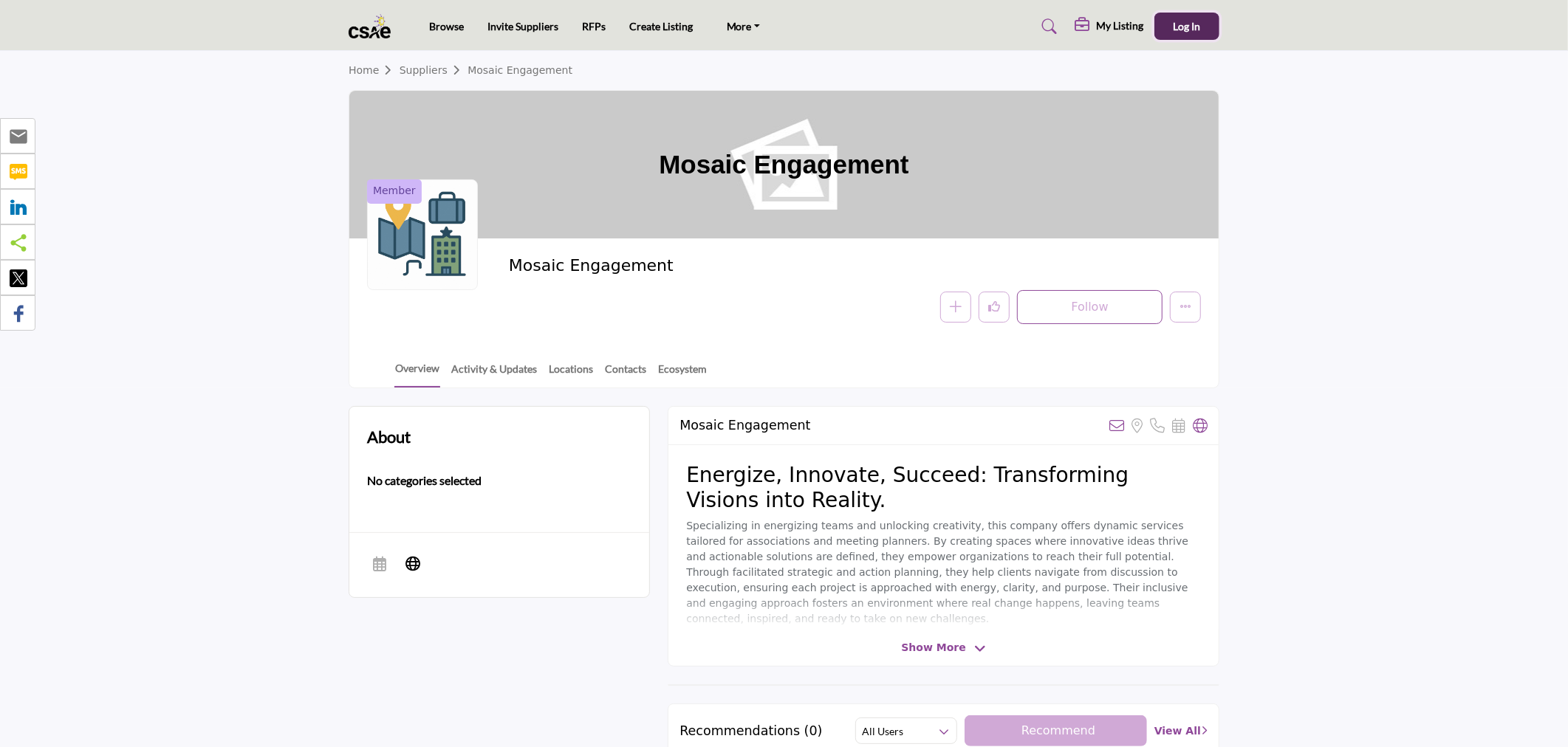
click at [1199, 28] on span "Log In" at bounding box center [1187, 27] width 27 height 13
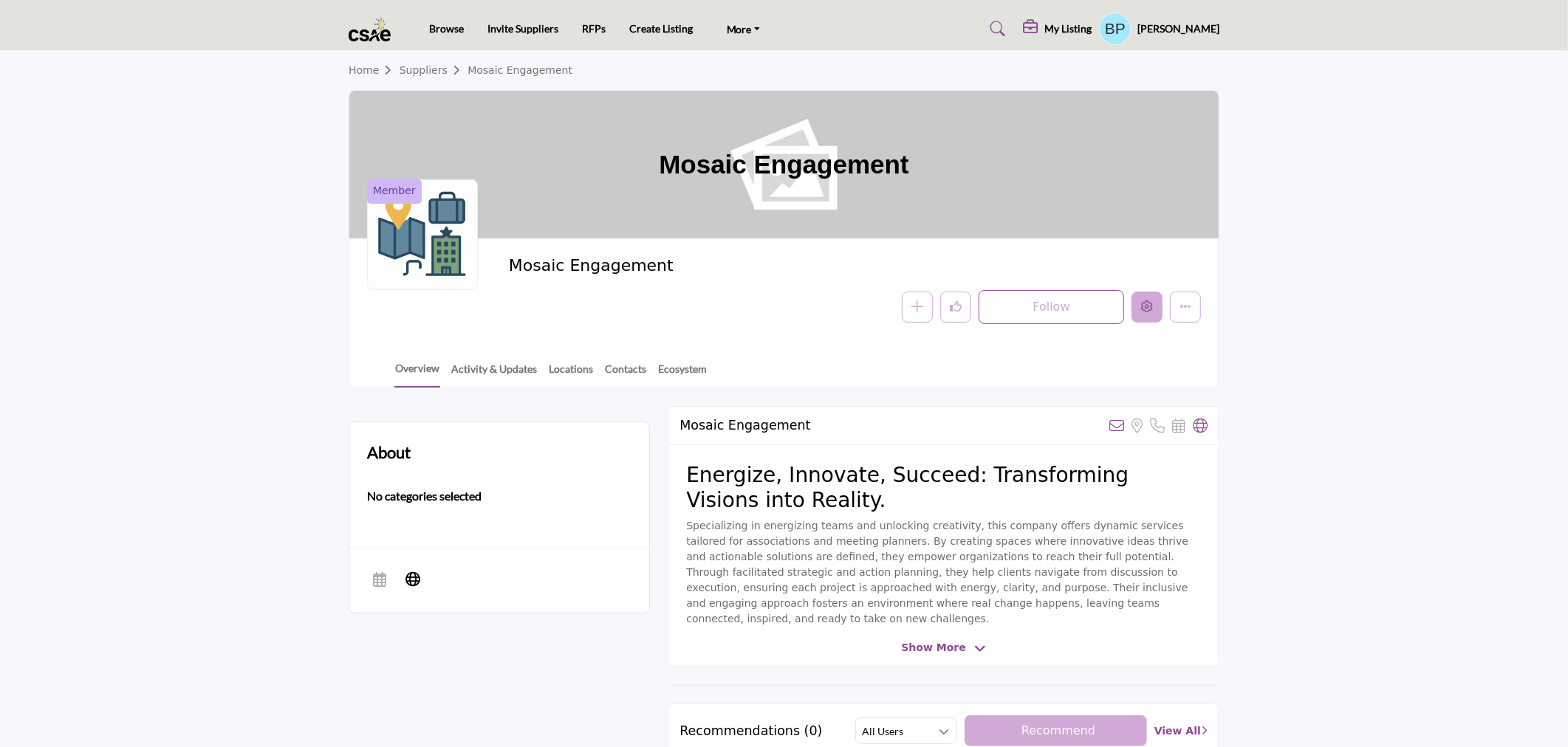
click at [1150, 303] on icon "Edit company" at bounding box center [1147, 306] width 12 height 12
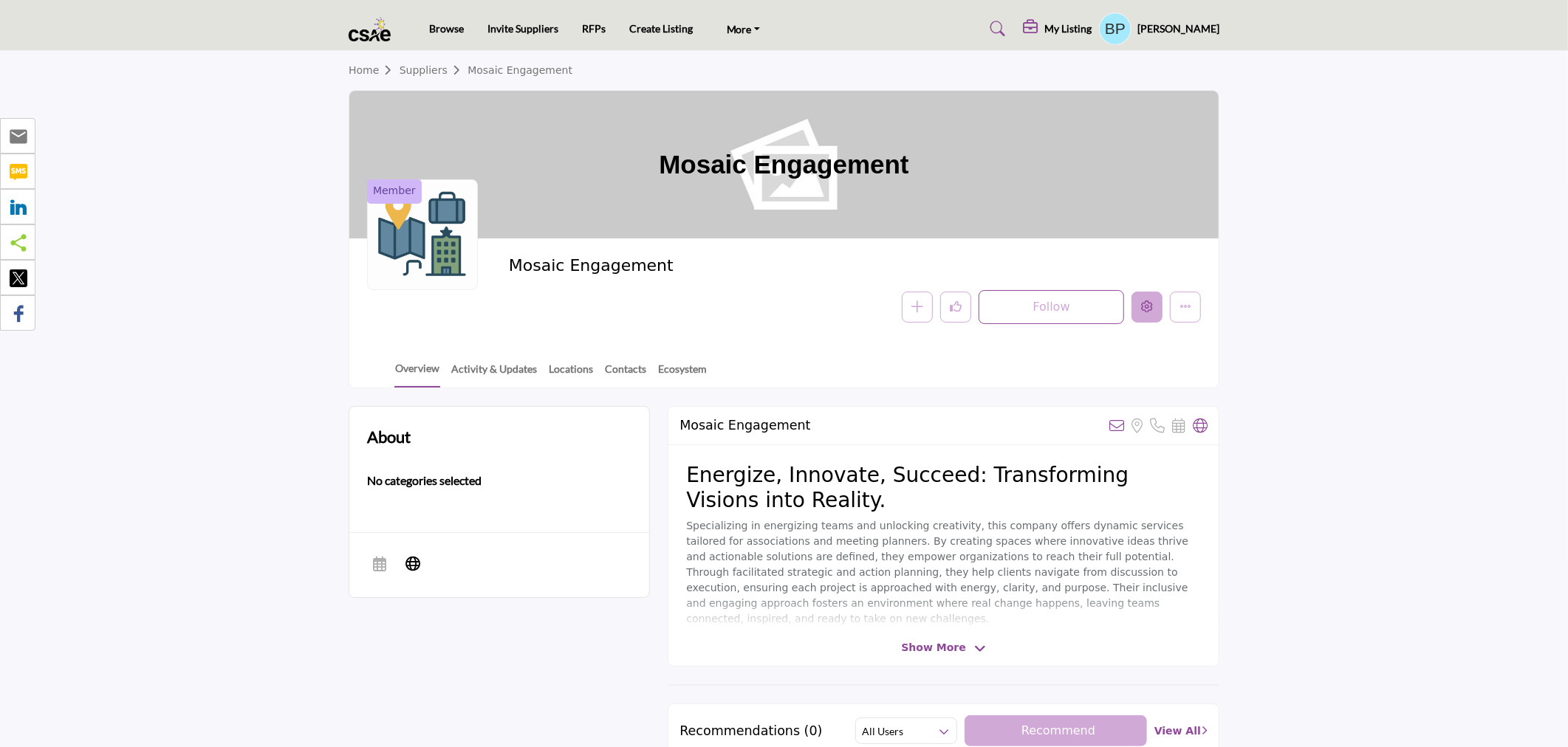
click at [1150, 303] on icon "Edit company" at bounding box center [1147, 306] width 12 height 12
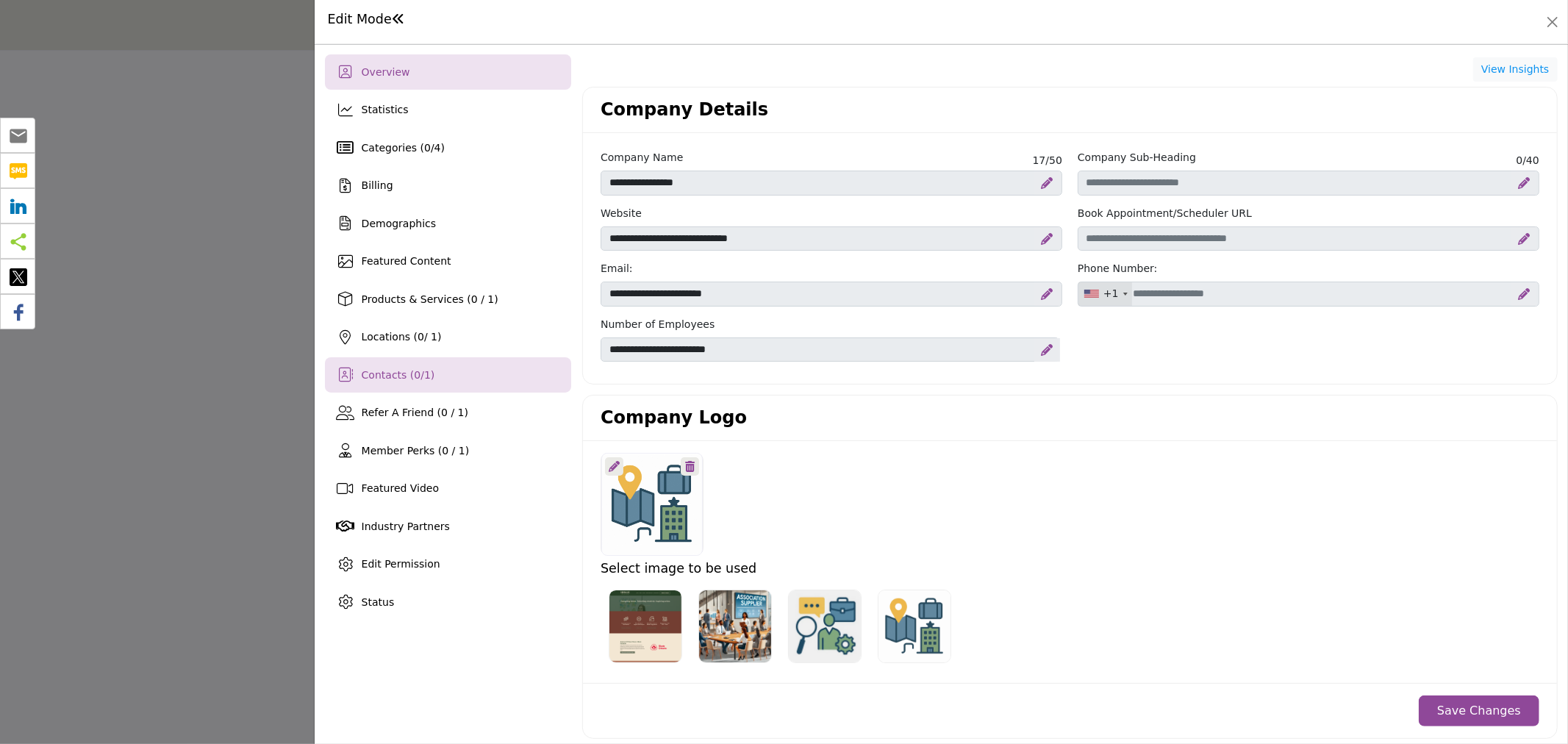
click at [431, 382] on div "Contacts ( 0 / 1 )" at bounding box center [447, 375] width 246 height 35
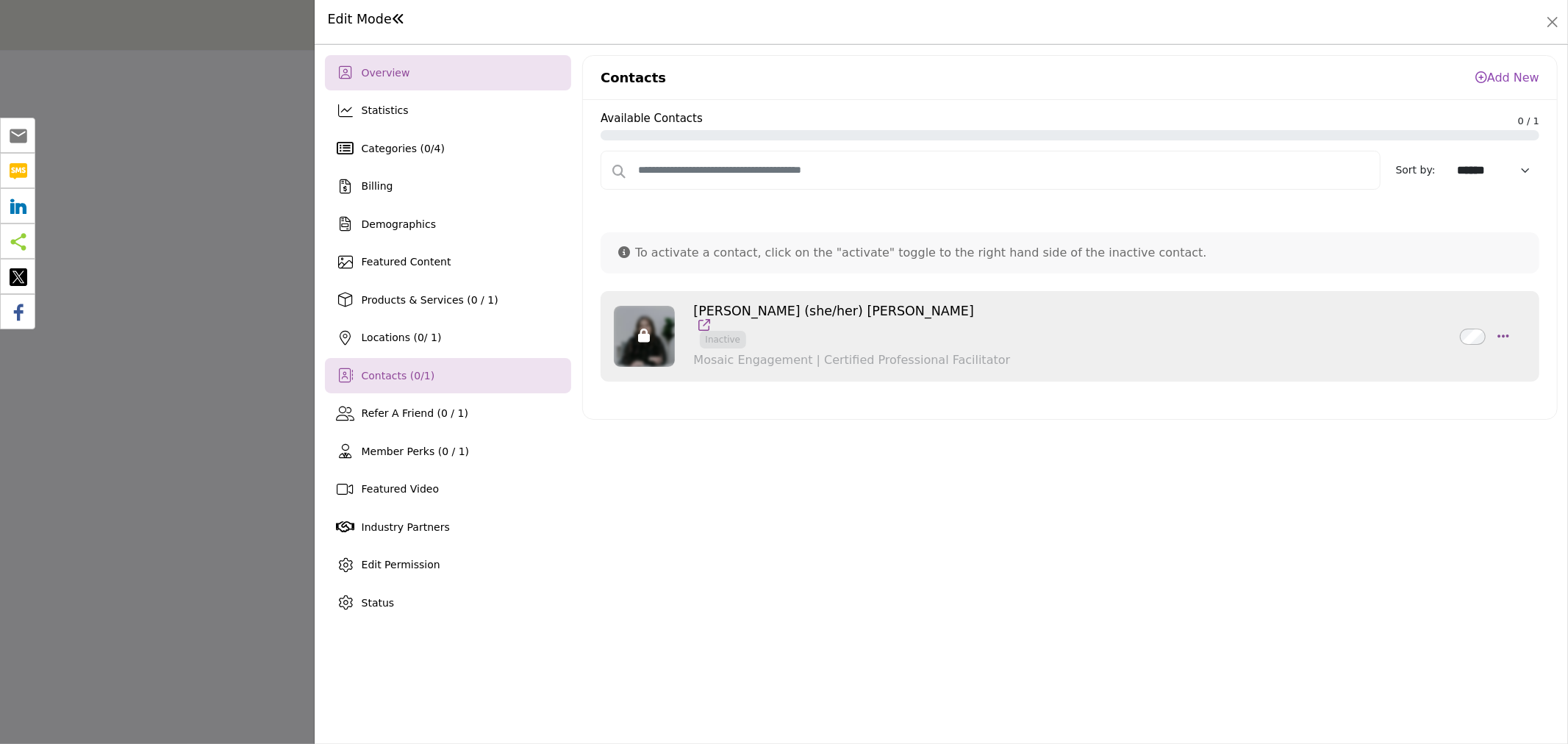
click at [475, 64] on div "Overview" at bounding box center [447, 73] width 246 height 35
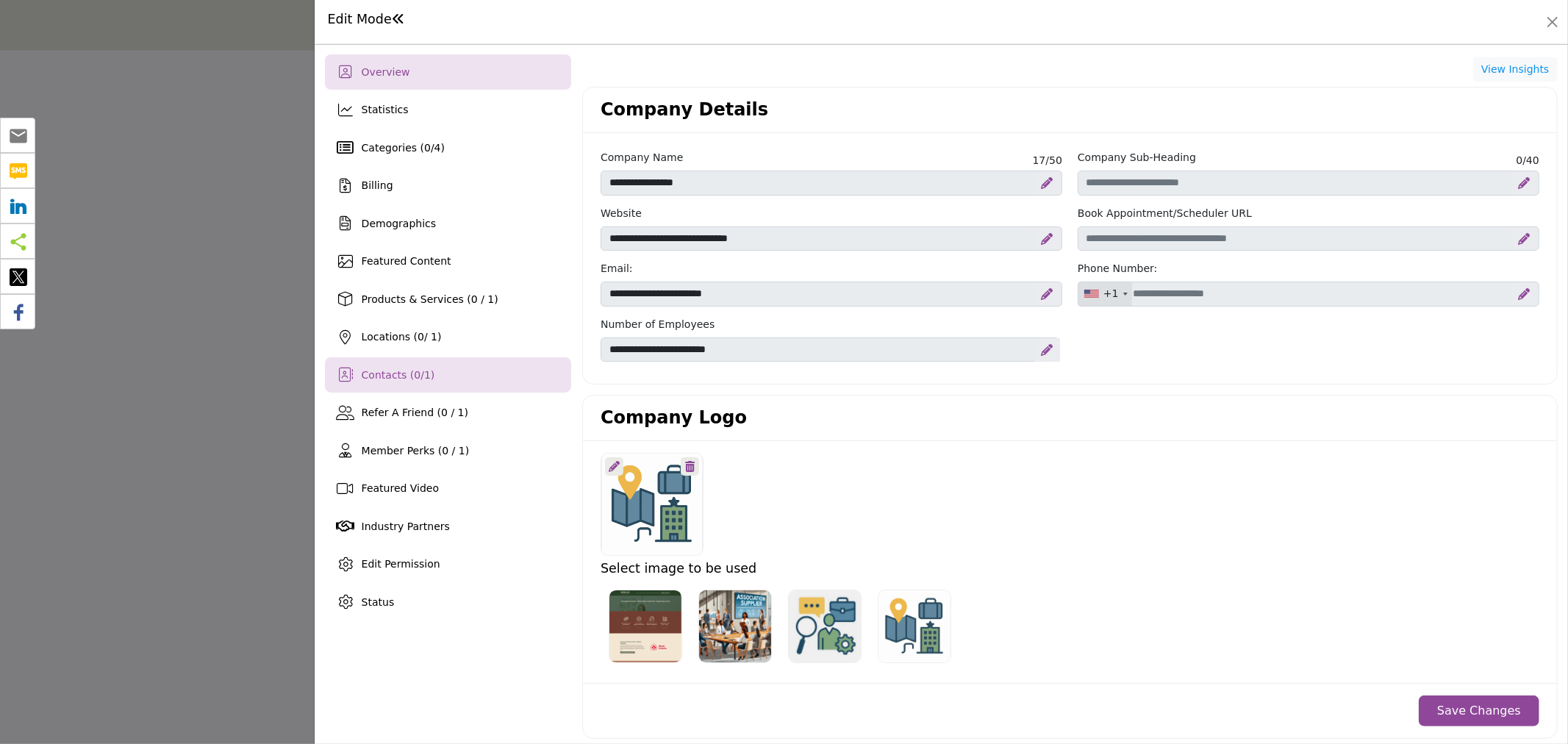
click at [405, 377] on span "Contacts ( 0 / 1 )" at bounding box center [398, 374] width 74 height 12
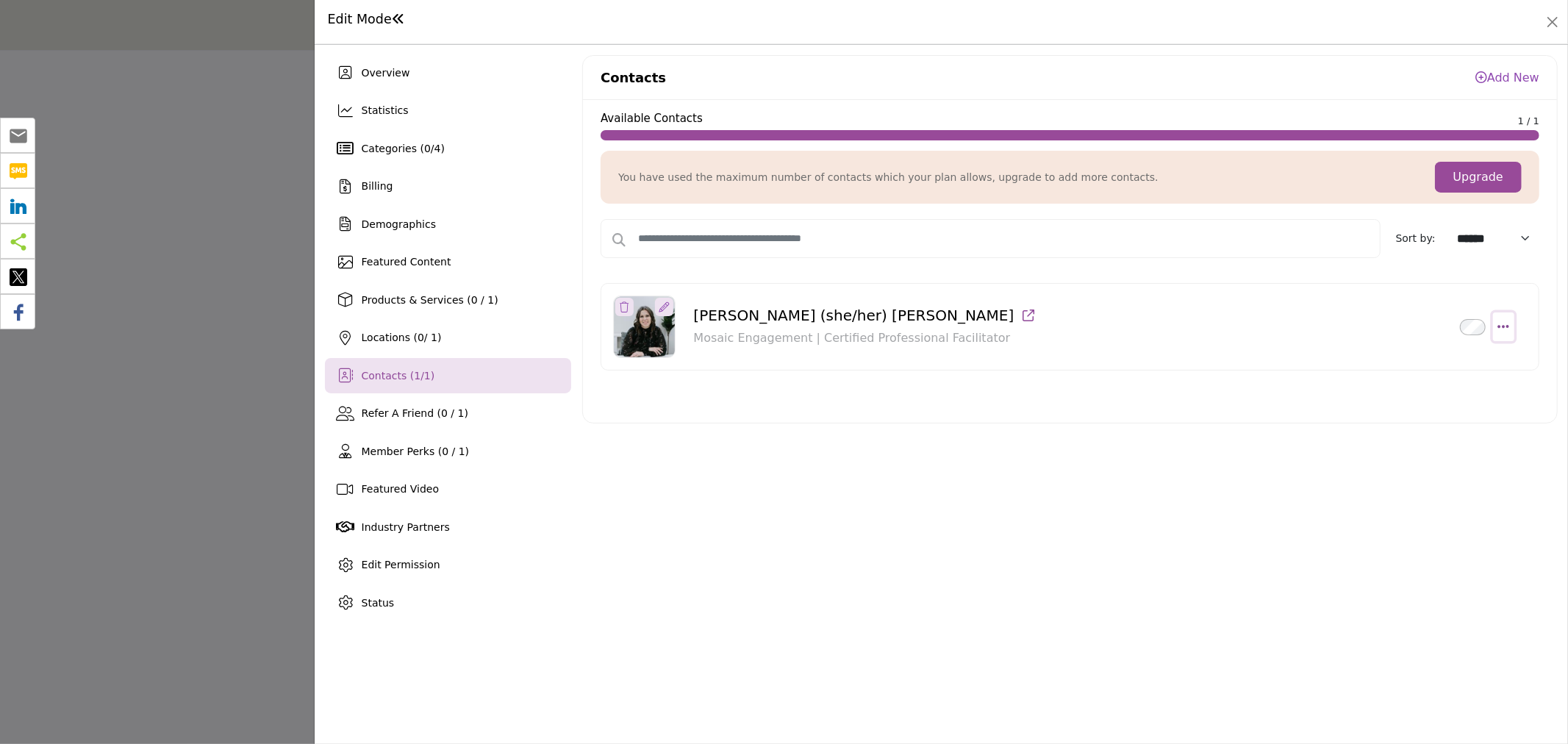
click at [1500, 328] on icon "Select Droddown options" at bounding box center [1503, 326] width 12 height 14
click at [1408, 463] on link "Make Admin" at bounding box center [1437, 467] width 143 height 26
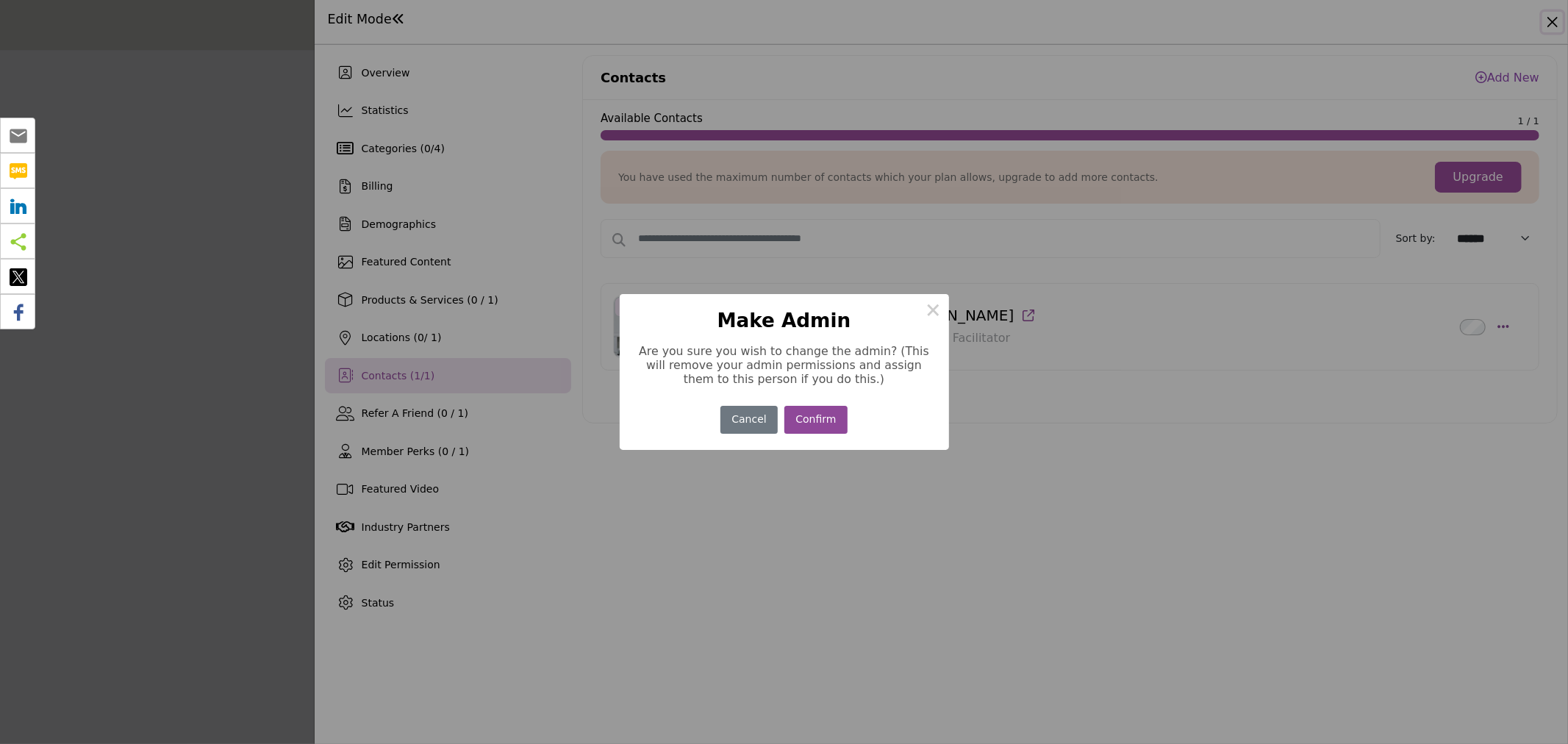
click at [819, 415] on button "Confirm" at bounding box center [816, 420] width 63 height 29
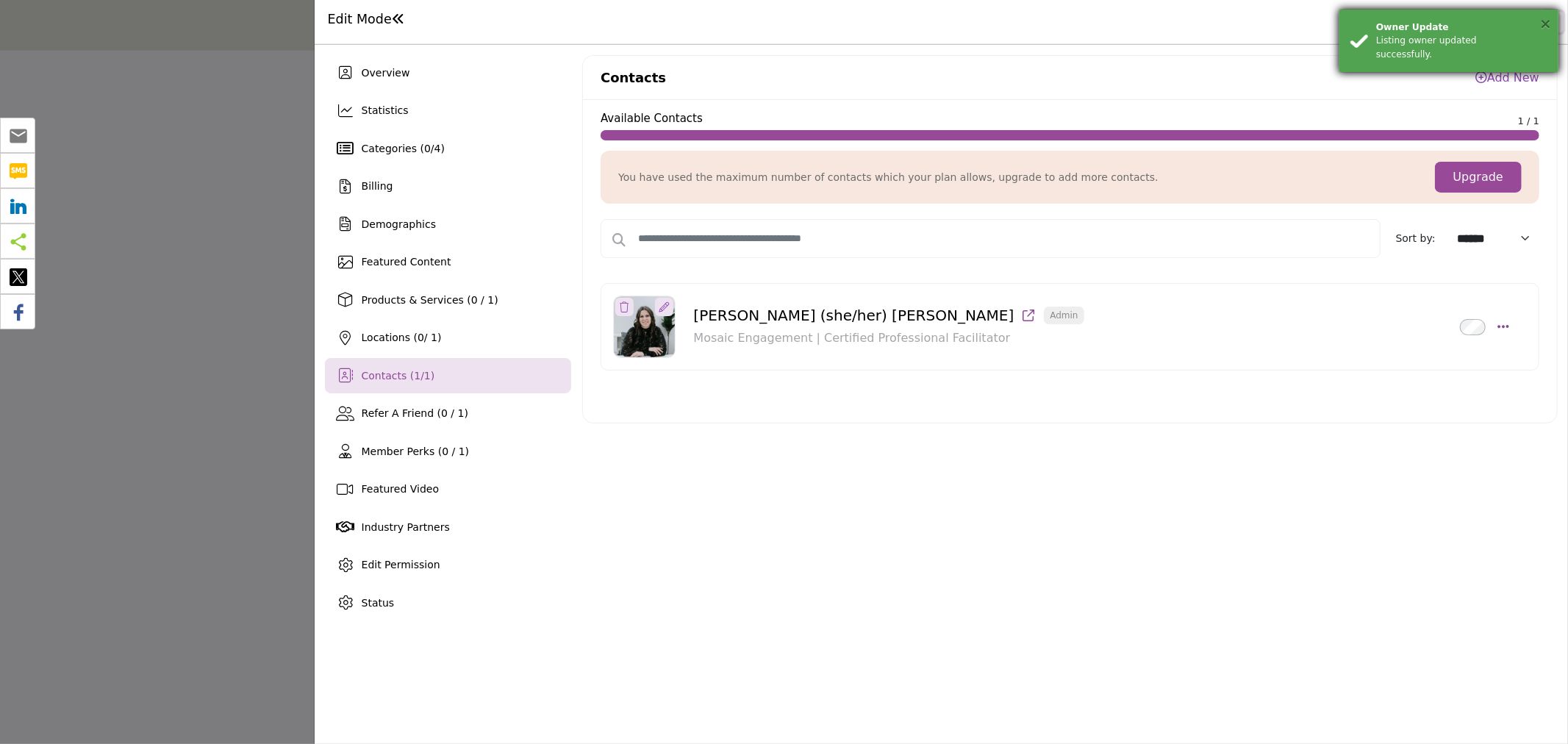
click at [1542, 27] on button "×" at bounding box center [1546, 23] width 13 height 14
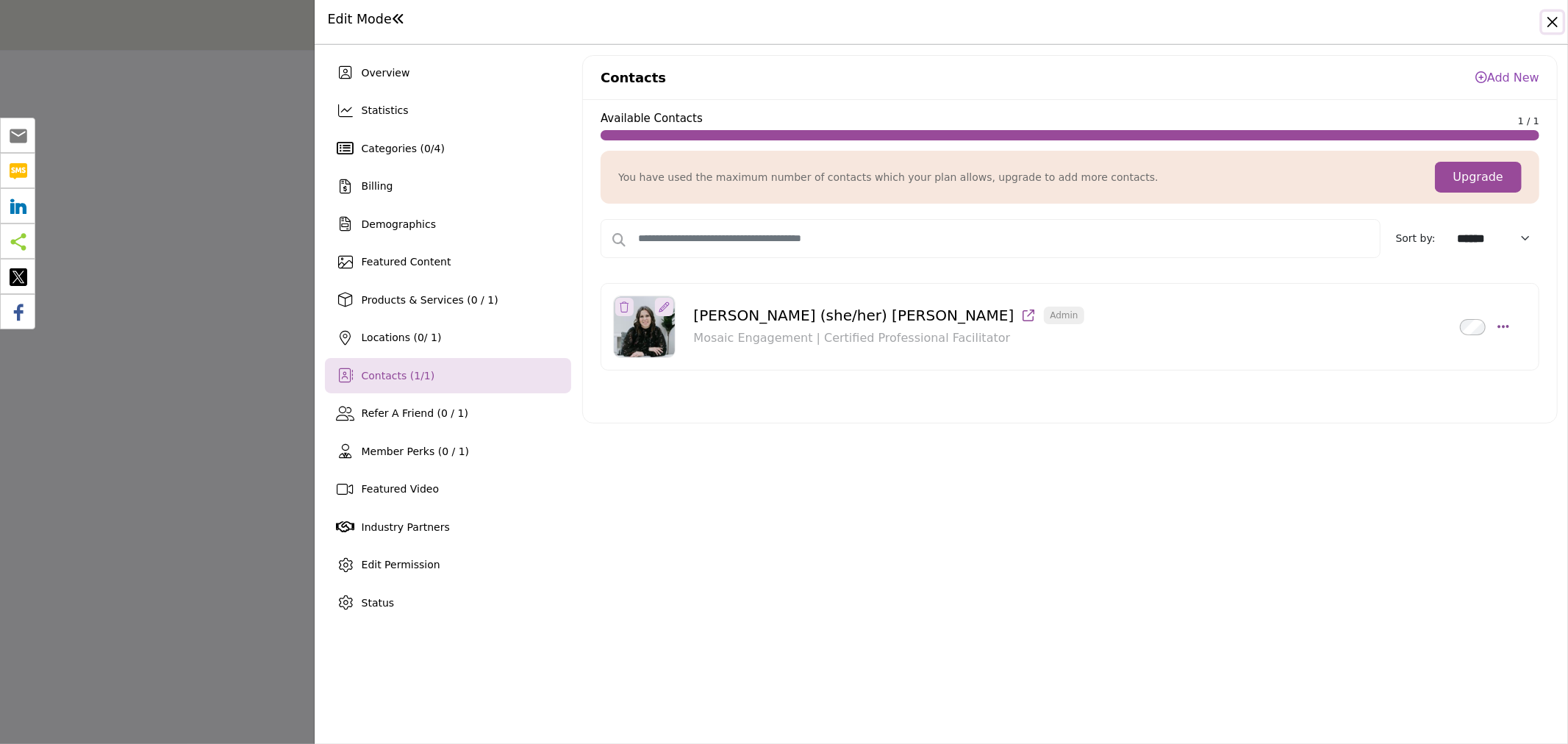
click at [1551, 12] on button "Close" at bounding box center [1553, 22] width 21 height 21
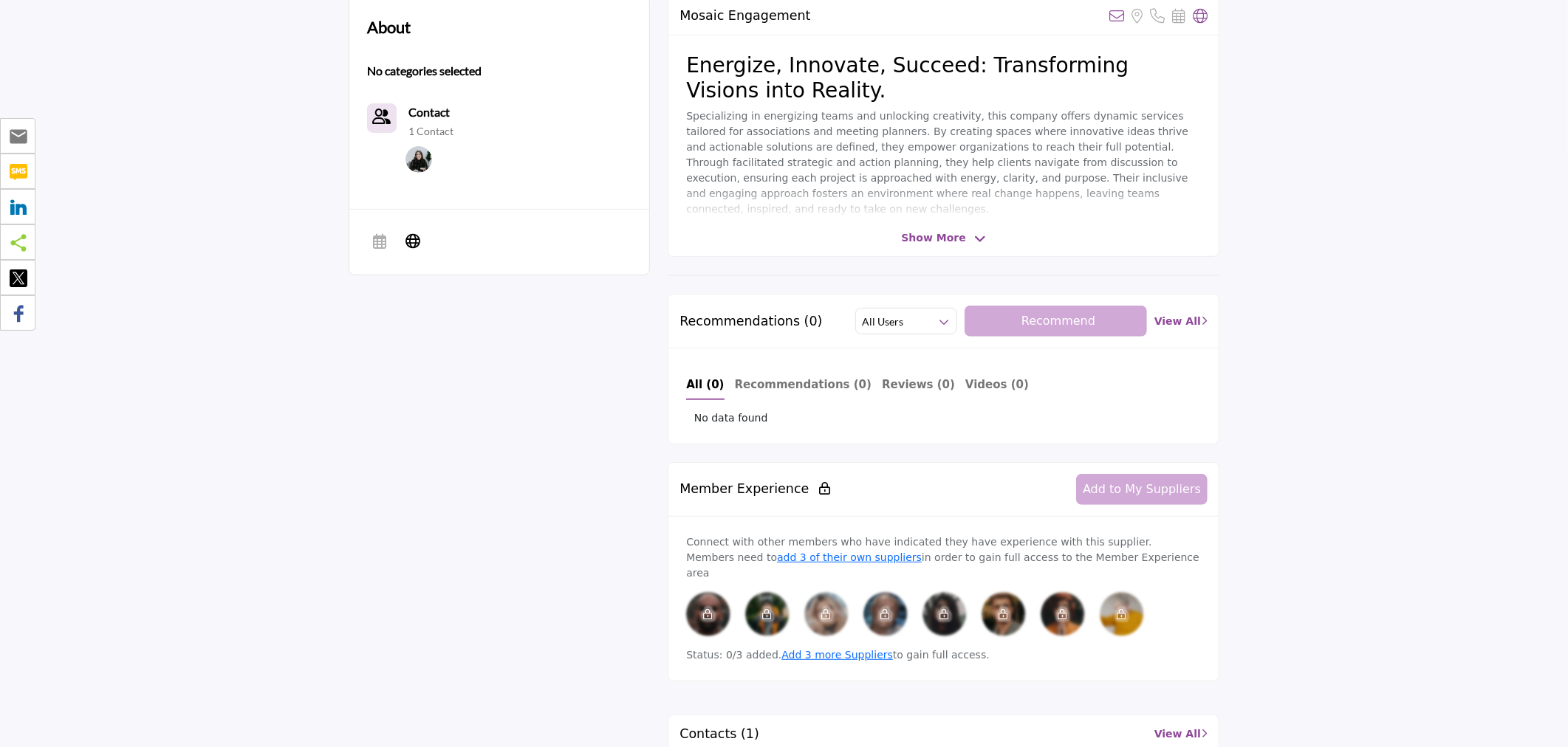
scroll to position [82, 0]
